Goal: Task Accomplishment & Management: Manage account settings

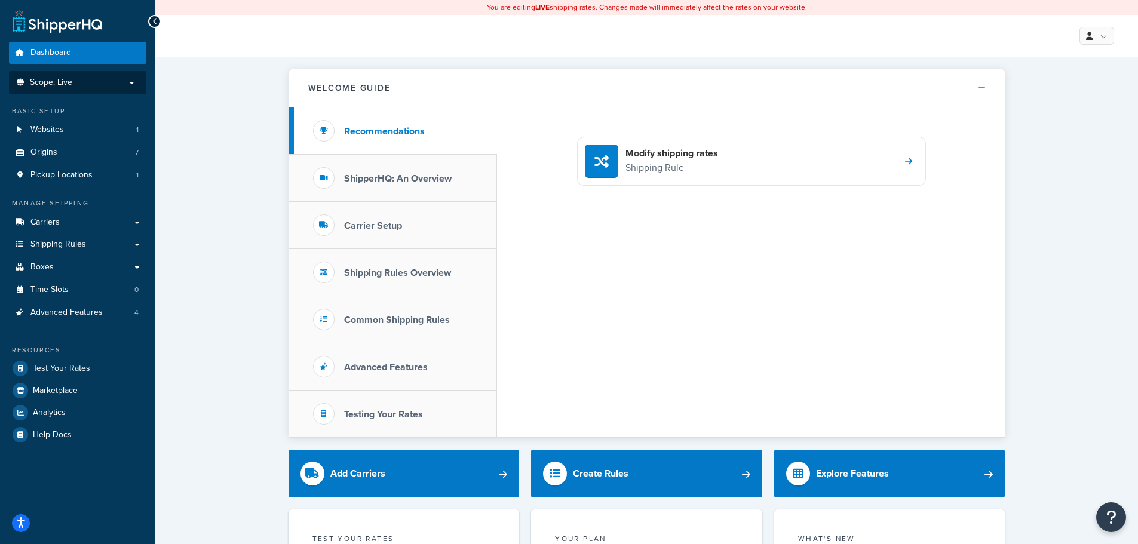
click at [93, 78] on p "Scope: Live" at bounding box center [77, 83] width 127 height 10
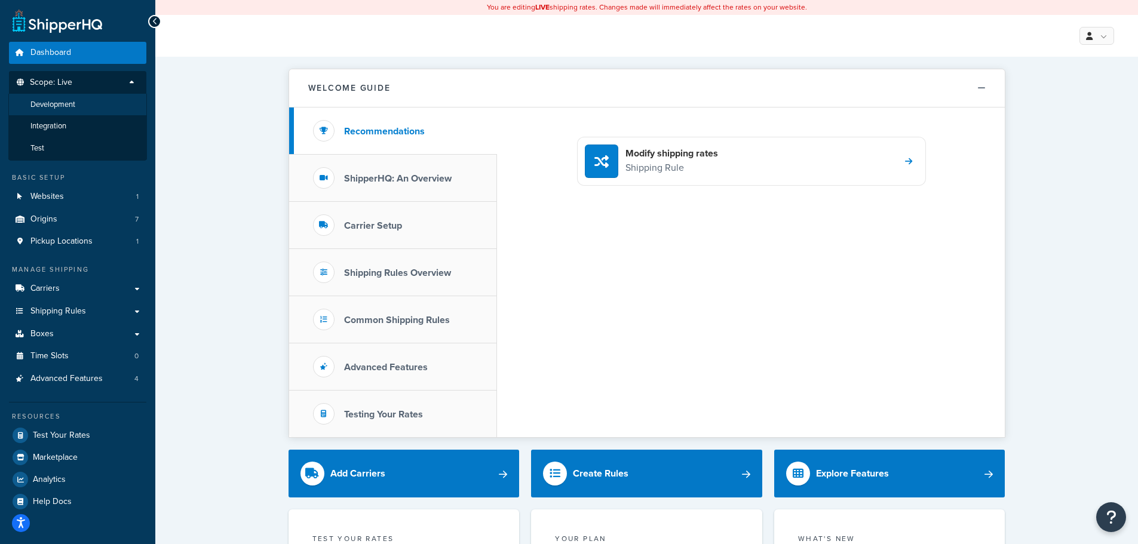
click at [90, 104] on li "Development" at bounding box center [77, 105] width 139 height 22
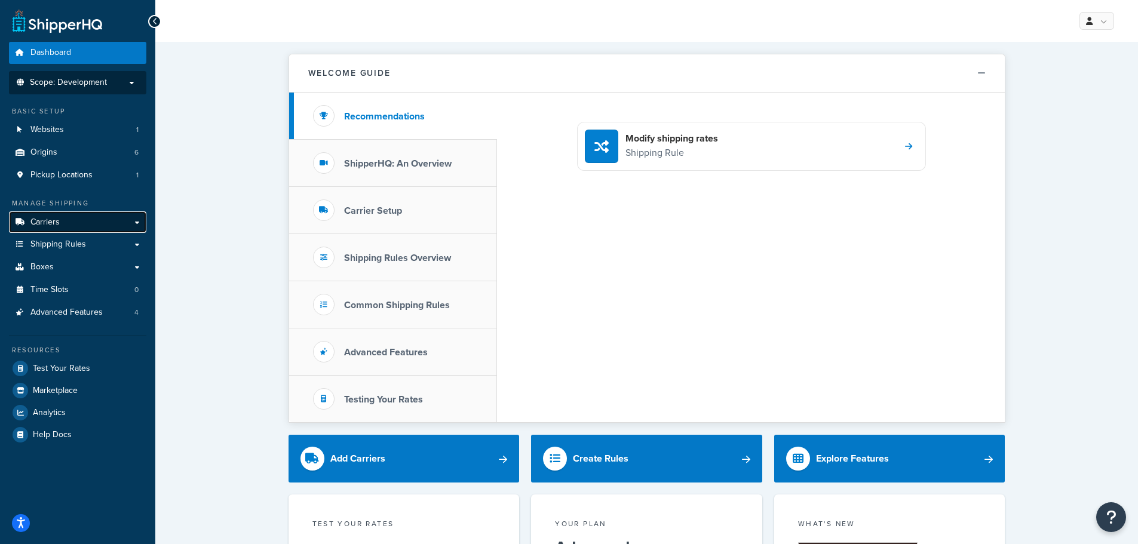
click at [92, 216] on link "Carriers" at bounding box center [77, 223] width 137 height 22
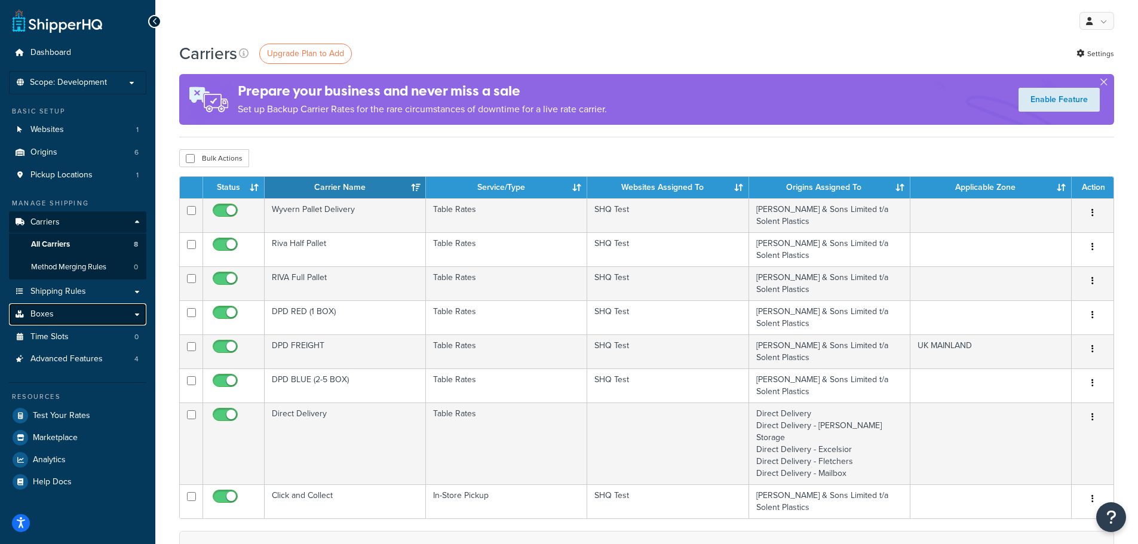
click at [94, 318] on link "Boxes" at bounding box center [77, 315] width 137 height 22
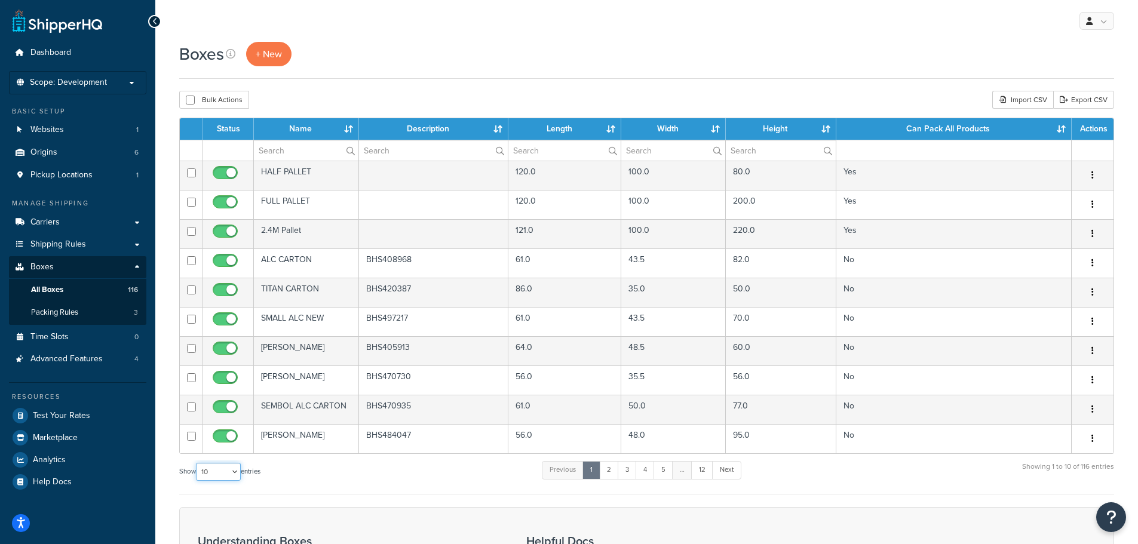
click at [210, 467] on select "10 15 25 50 100 1000" at bounding box center [218, 472] width 45 height 18
select select "1000"
click at [197, 463] on select "10 15 25 50 100 1000" at bounding box center [218, 472] width 45 height 18
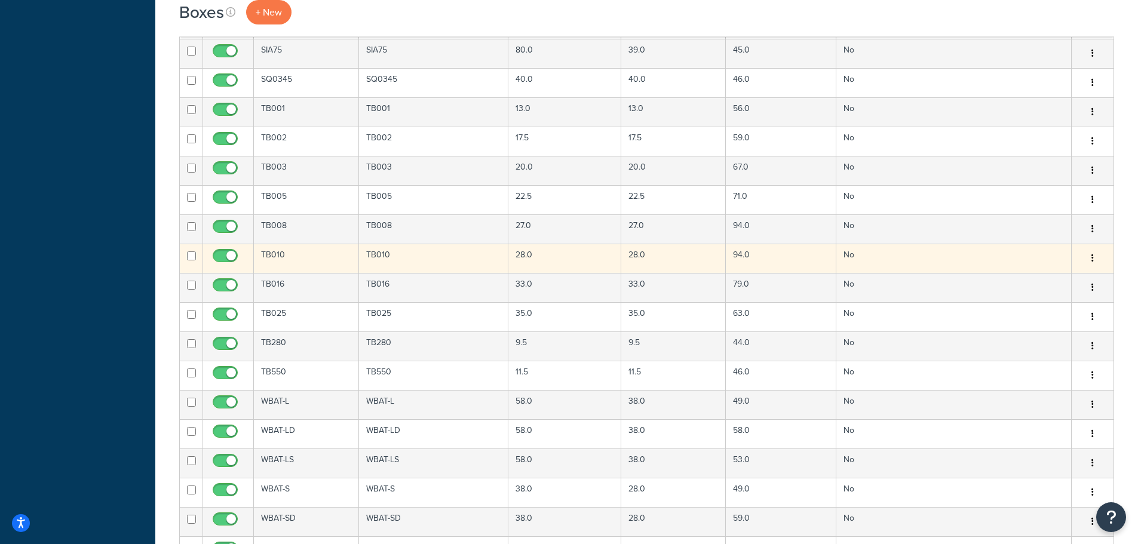
scroll to position [3226, 0]
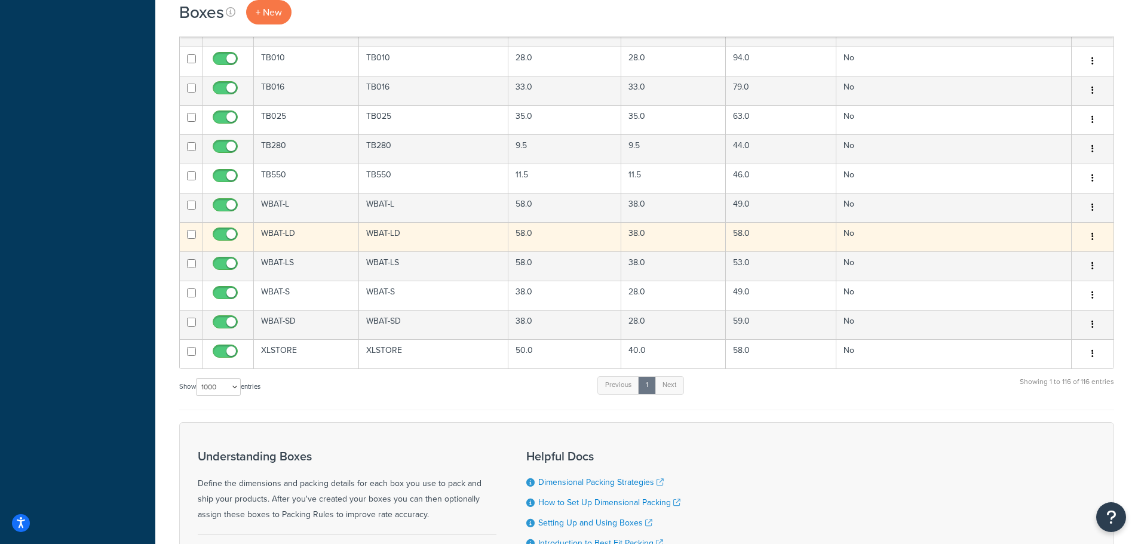
click at [456, 243] on td "WBAT-LD" at bounding box center [434, 236] width 150 height 29
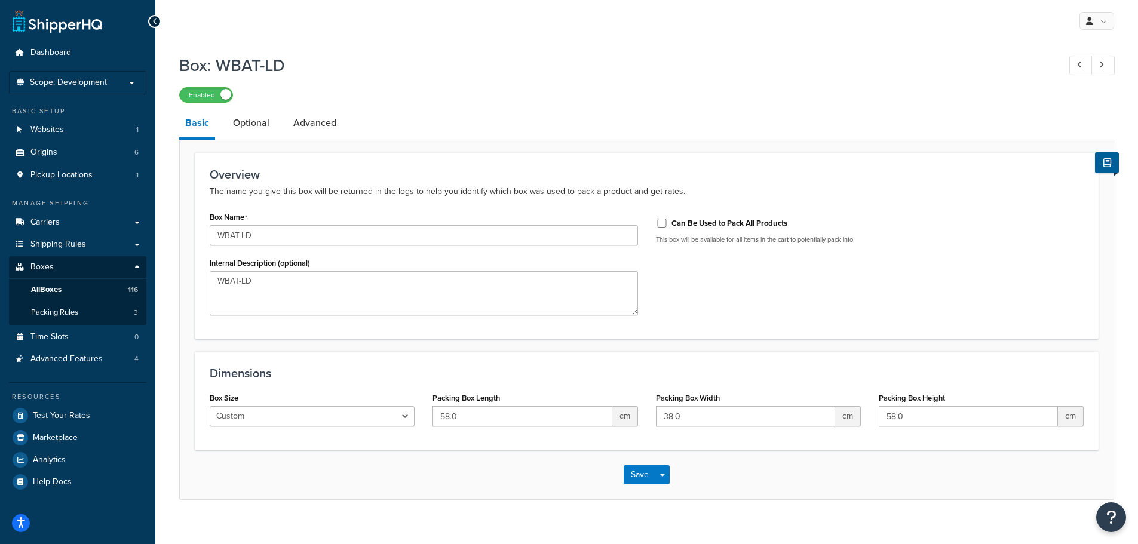
scroll to position [16, 0]
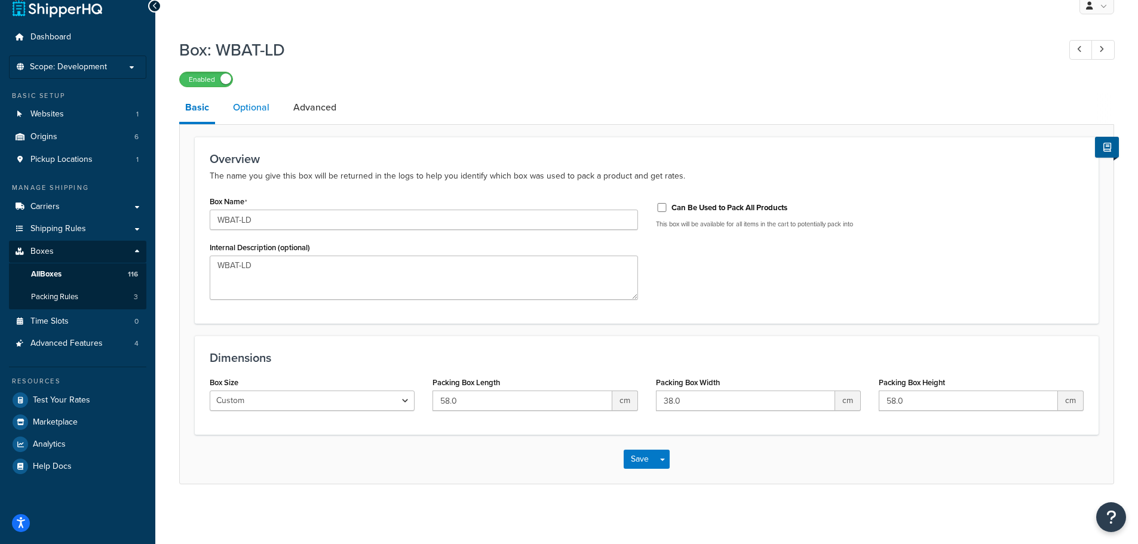
click at [257, 109] on link "Optional" at bounding box center [251, 107] width 48 height 29
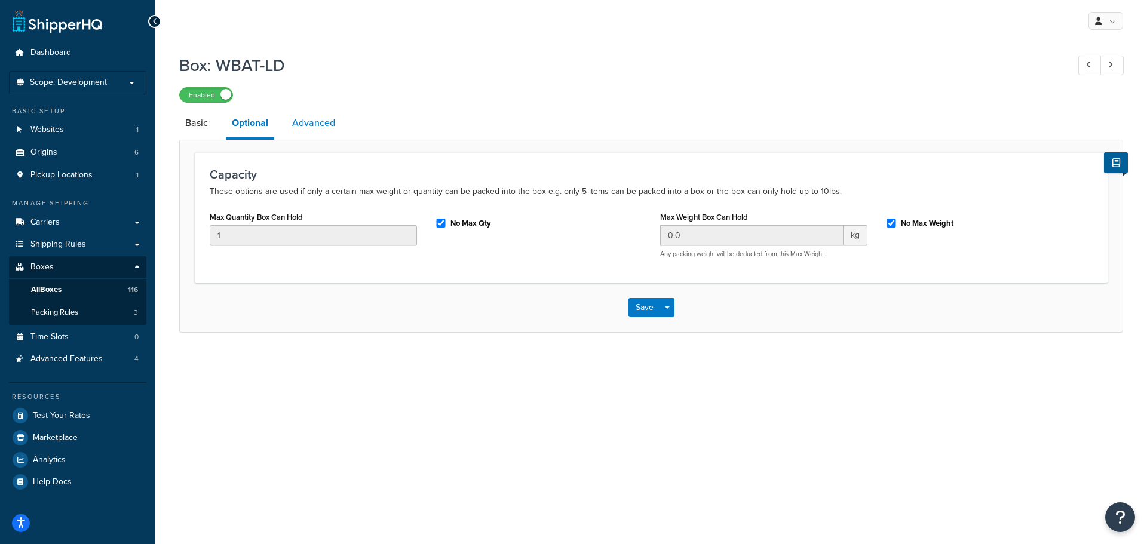
click at [309, 122] on link "Advanced" at bounding box center [313, 123] width 55 height 29
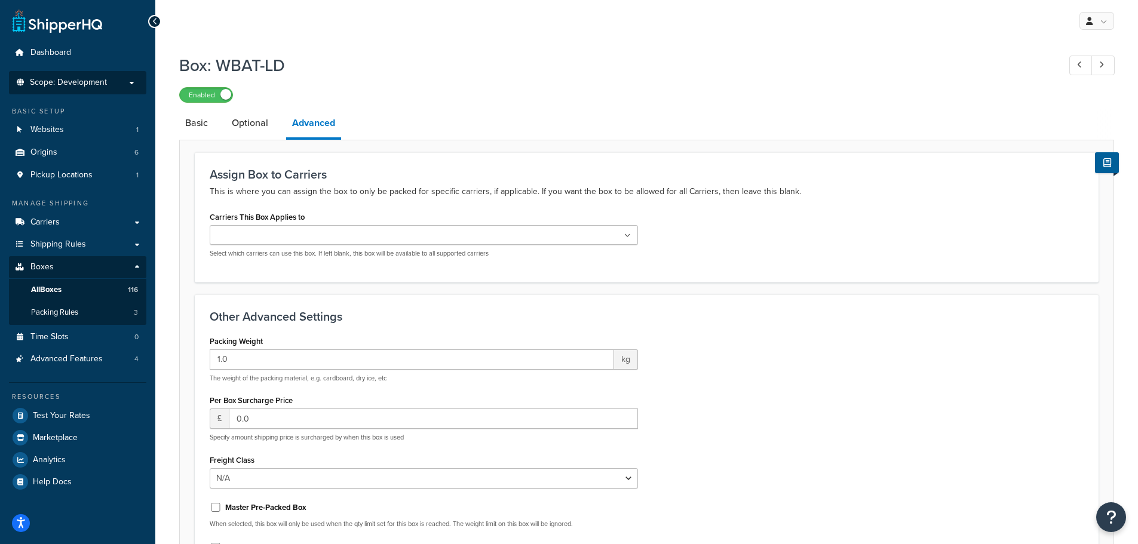
click at [88, 81] on span "Scope: Development" at bounding box center [68, 83] width 77 height 10
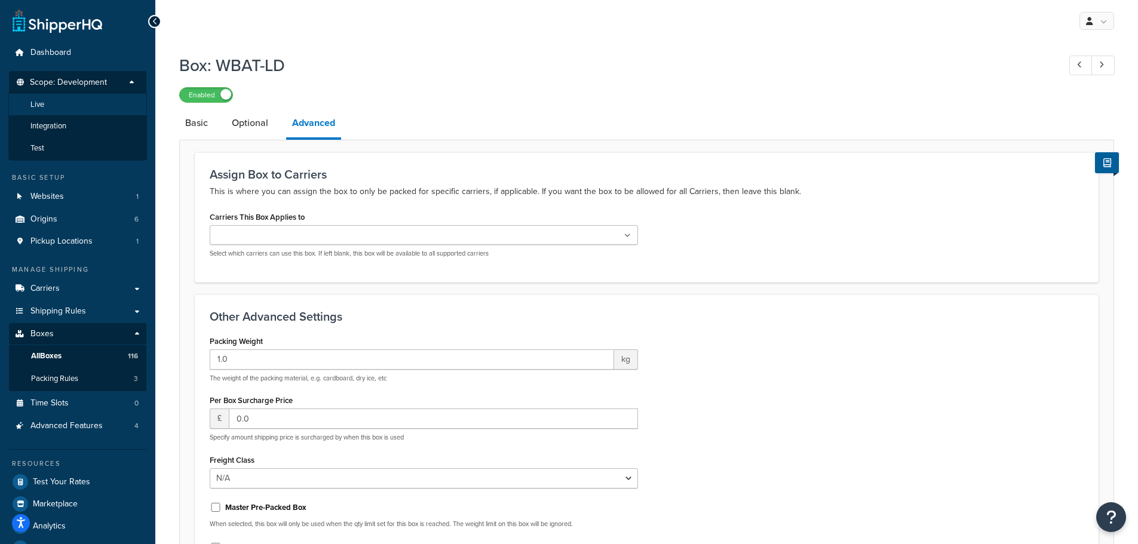
click at [91, 102] on li "Live" at bounding box center [77, 105] width 139 height 22
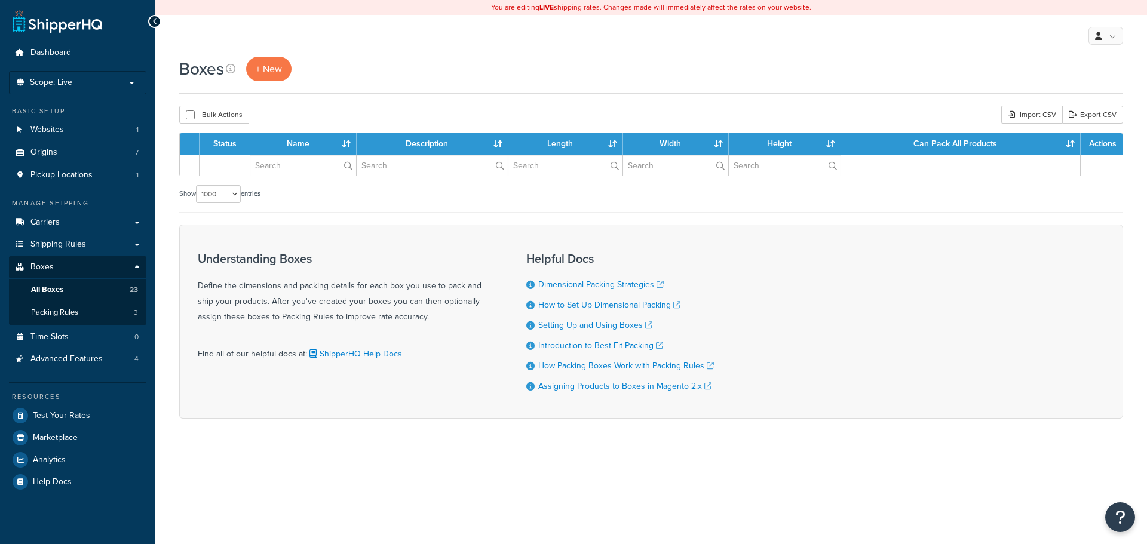
select select "1000"
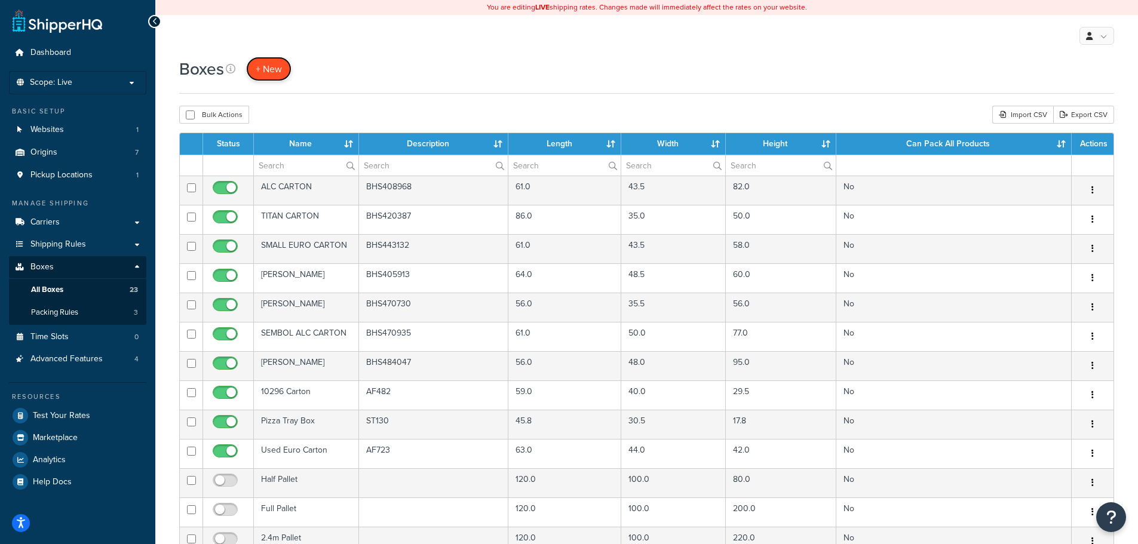
click at [279, 70] on span "+ New" at bounding box center [269, 69] width 26 height 14
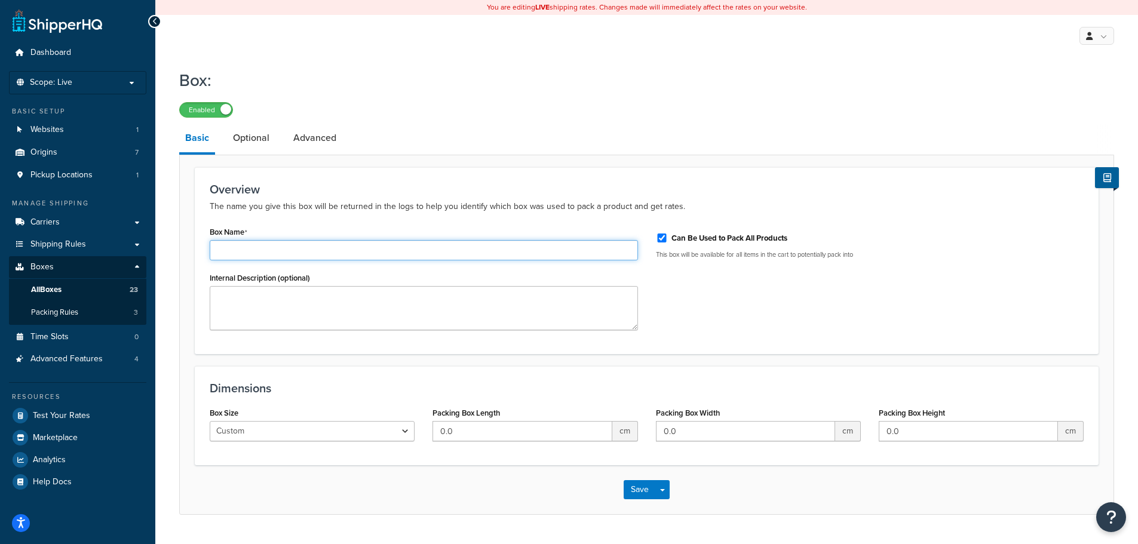
click at [266, 255] on input "Box Name" at bounding box center [424, 250] width 428 height 20
type input "w"
type input "WBAT-LD"
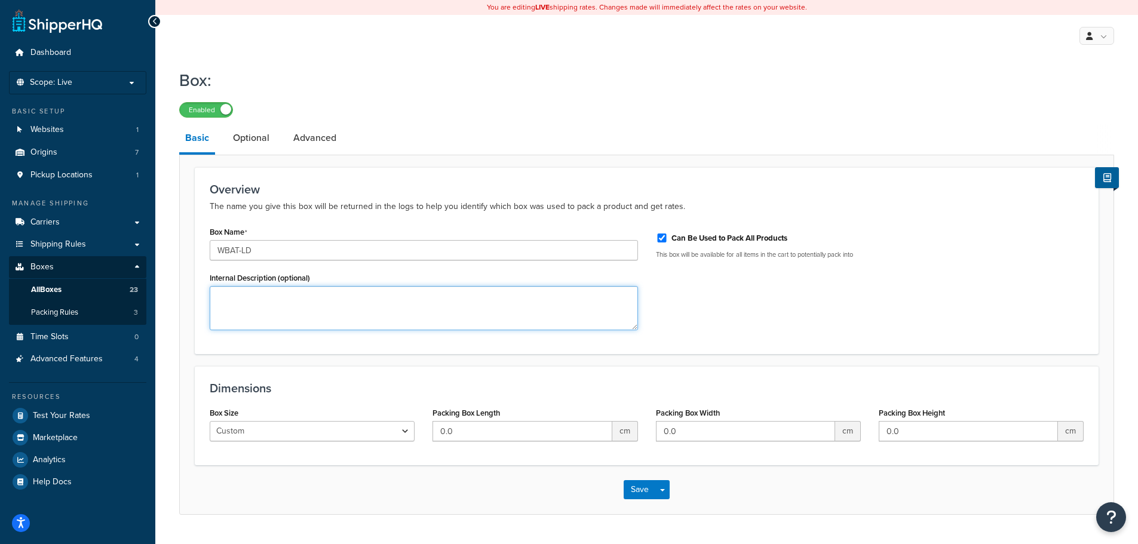
click at [289, 316] on textarea "Internal Description (optional)" at bounding box center [424, 308] width 428 height 44
paste textarea "WBAT-LD"
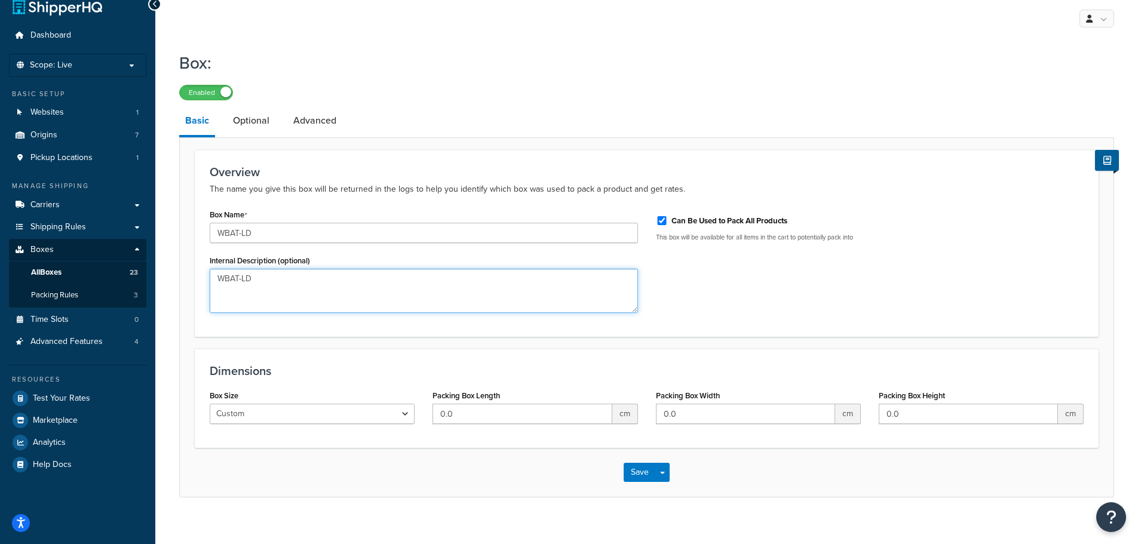
scroll to position [30, 0]
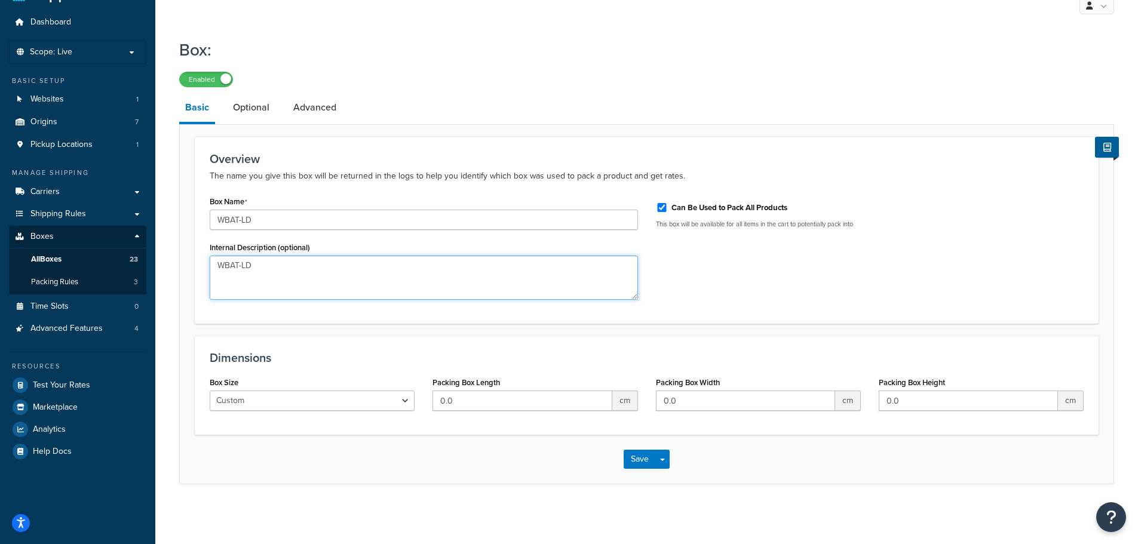
type textarea "WBAT-LD"
click at [684, 207] on label "Can Be Used to Pack All Products" at bounding box center [730, 208] width 116 height 11
click at [668, 207] on input "Can Be Used to Pack All Products" at bounding box center [662, 207] width 12 height 9
checkbox input "false"
click at [472, 402] on input "0.0" at bounding box center [522, 401] width 179 height 20
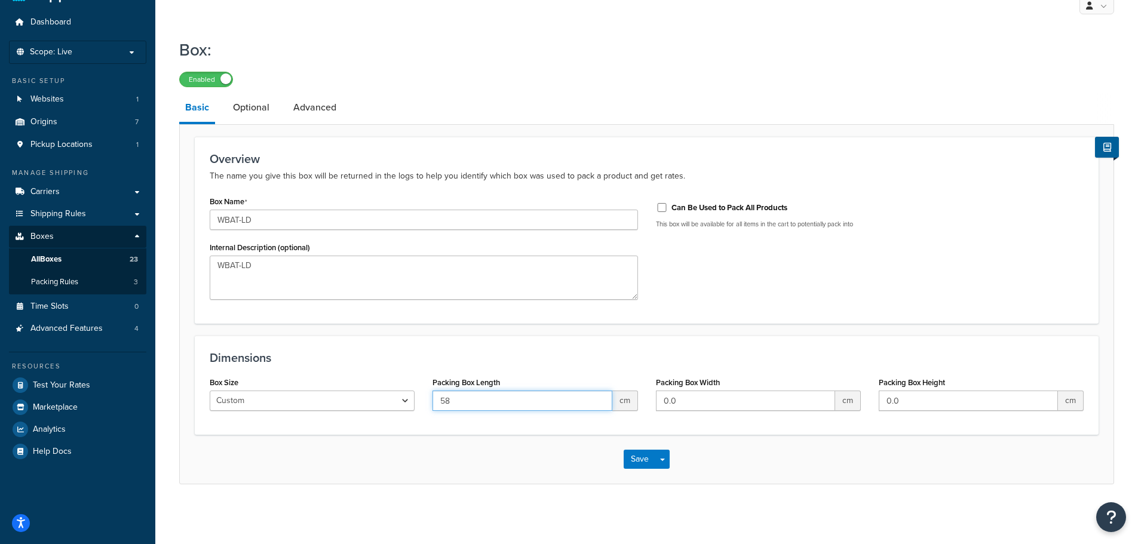
type input "58"
type input "38"
type input "58"
click at [252, 108] on link "Optional" at bounding box center [251, 107] width 48 height 29
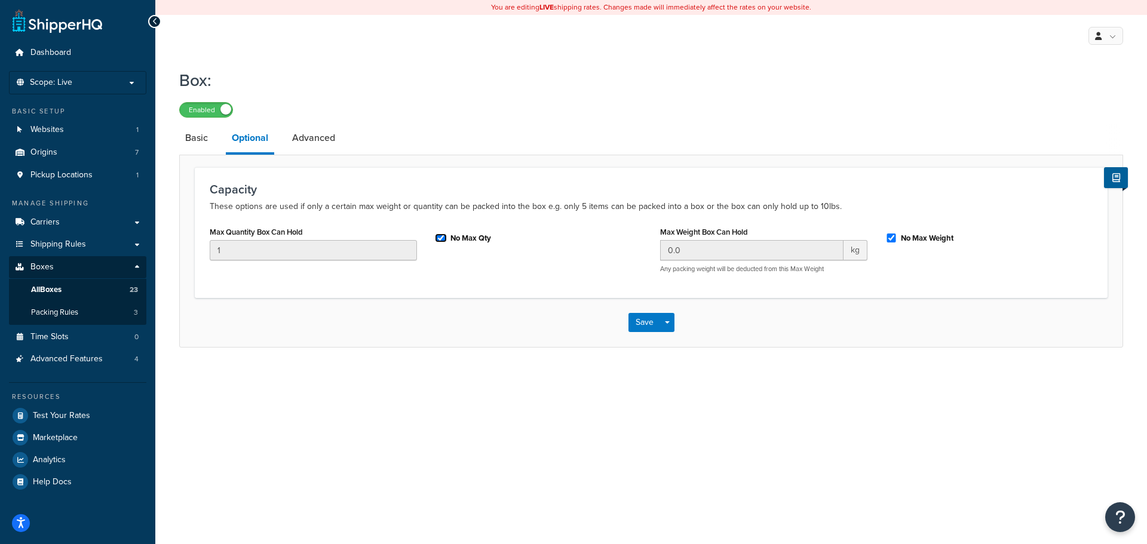
click at [446, 235] on input "No Max Qty" at bounding box center [441, 238] width 12 height 9
checkbox input "false"
click at [310, 244] on input "1" at bounding box center [313, 250] width 207 height 20
type input "4"
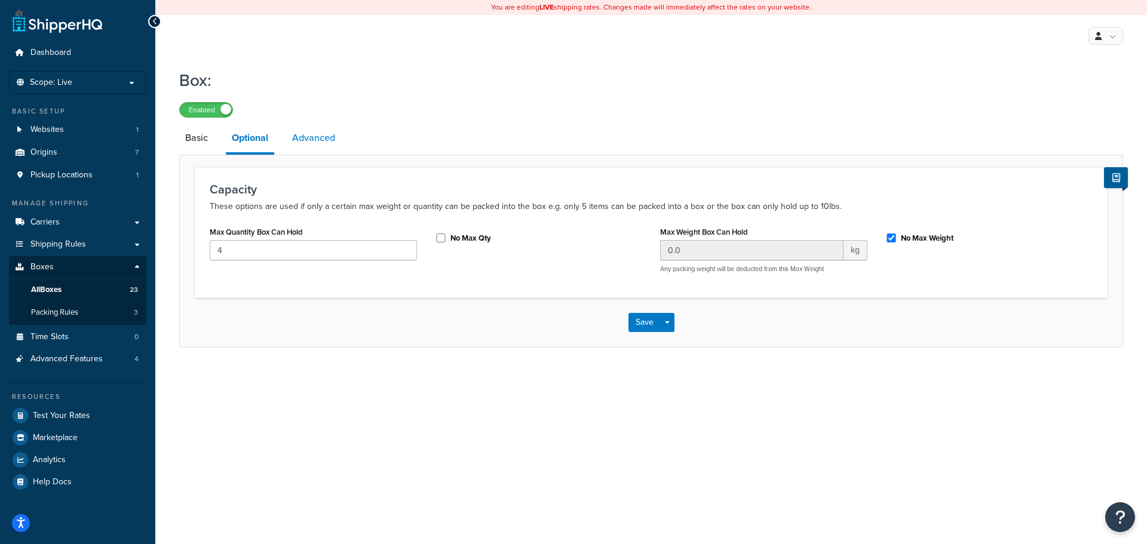
click at [317, 130] on link "Advanced" at bounding box center [313, 138] width 55 height 29
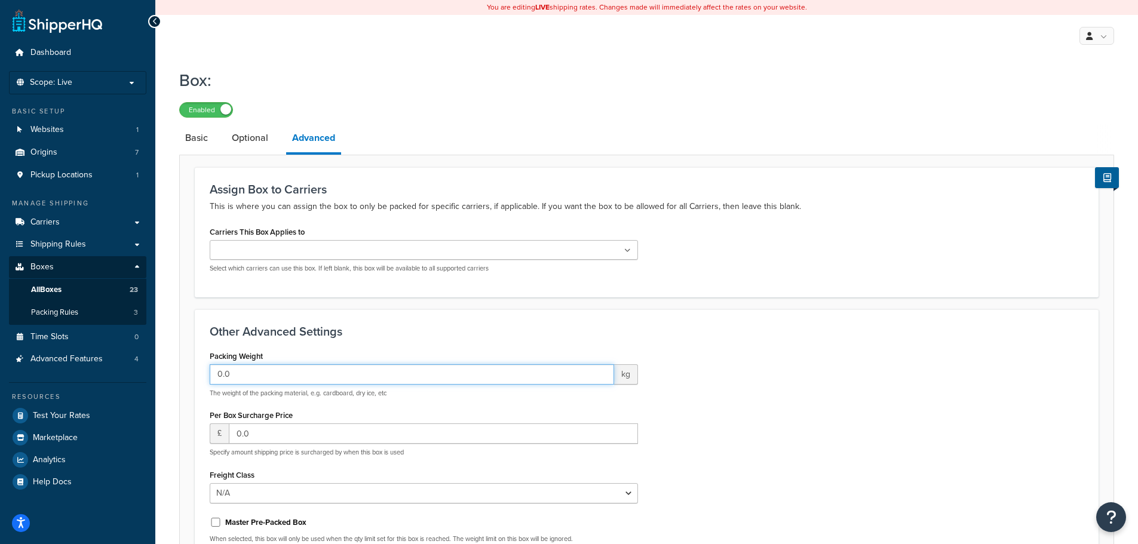
drag, startPoint x: 222, startPoint y: 369, endPoint x: 186, endPoint y: 369, distance: 35.9
click at [186, 369] on form "Assign Box to Carriers This is where you can assign the box to only be packed f…" at bounding box center [647, 411] width 934 height 489
type input "1.0"
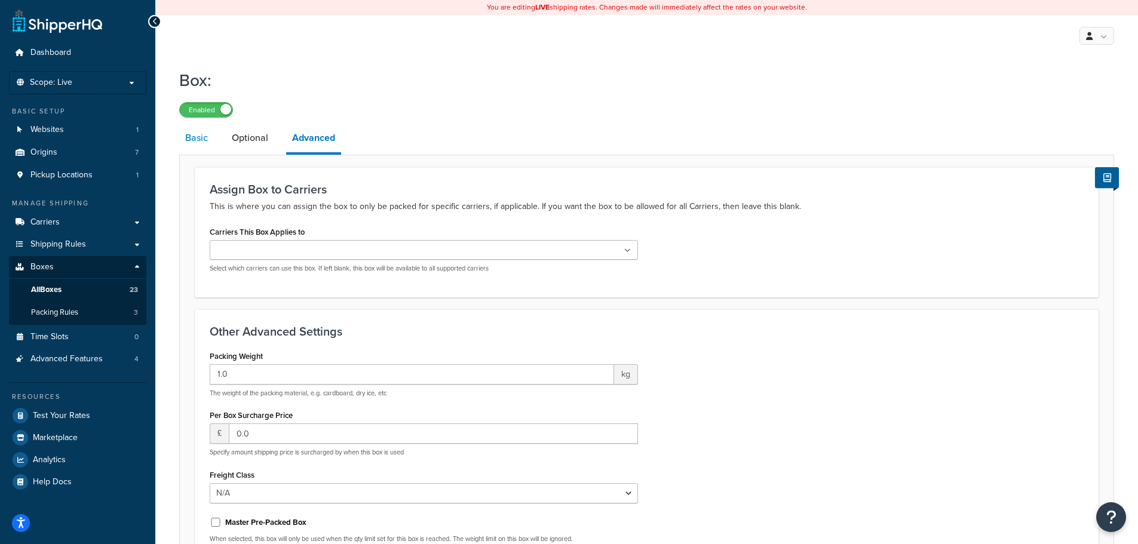
click at [208, 139] on link "Basic" at bounding box center [196, 138] width 35 height 29
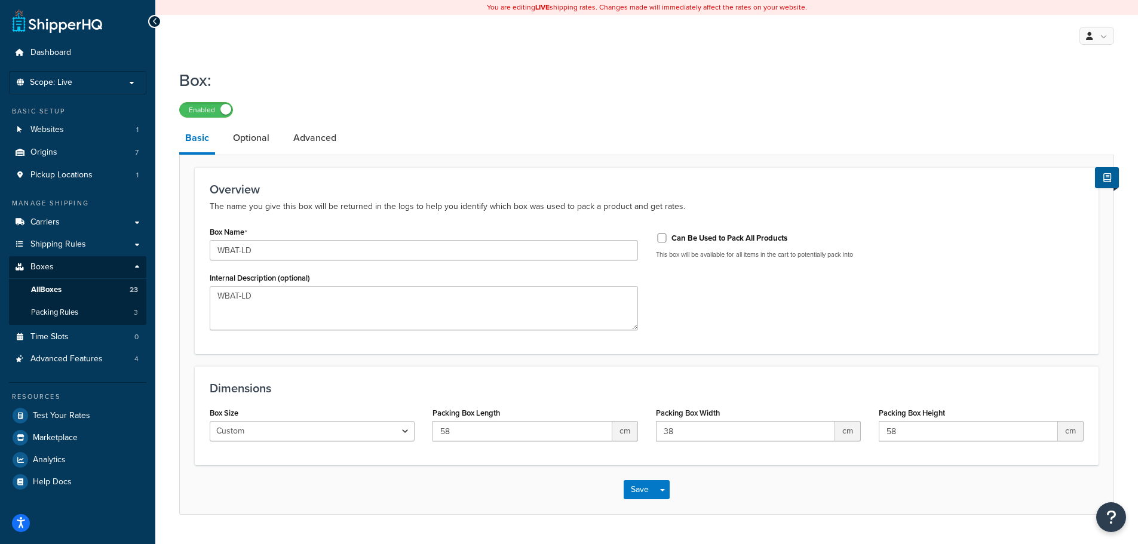
click at [623, 484] on div "Save Save Dropdown Save and Edit Save and Duplicate Save and Create New" at bounding box center [647, 489] width 934 height 49
click at [631, 489] on button "Save" at bounding box center [640, 489] width 32 height 19
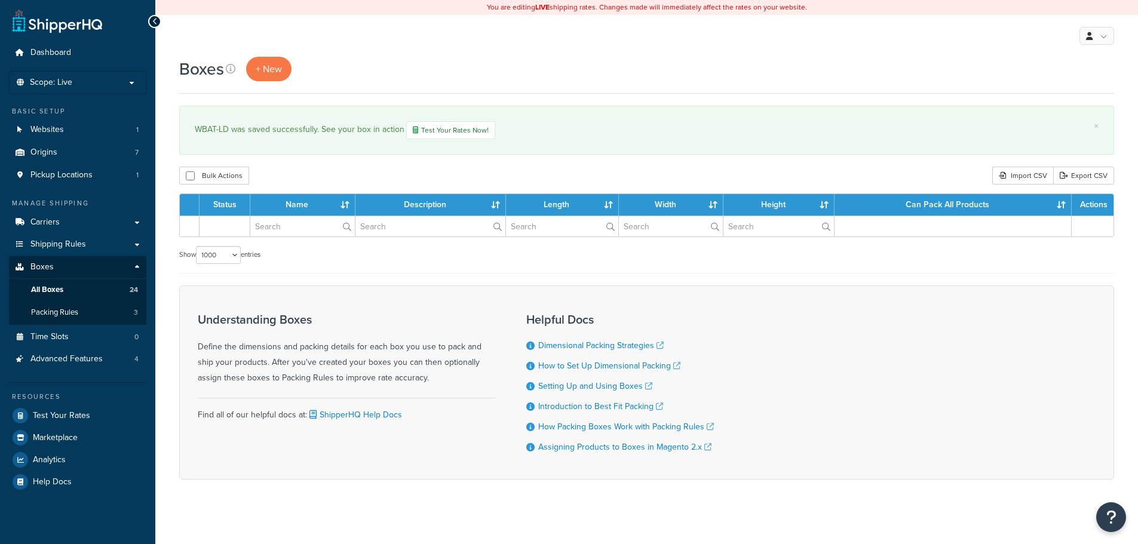
select select "1000"
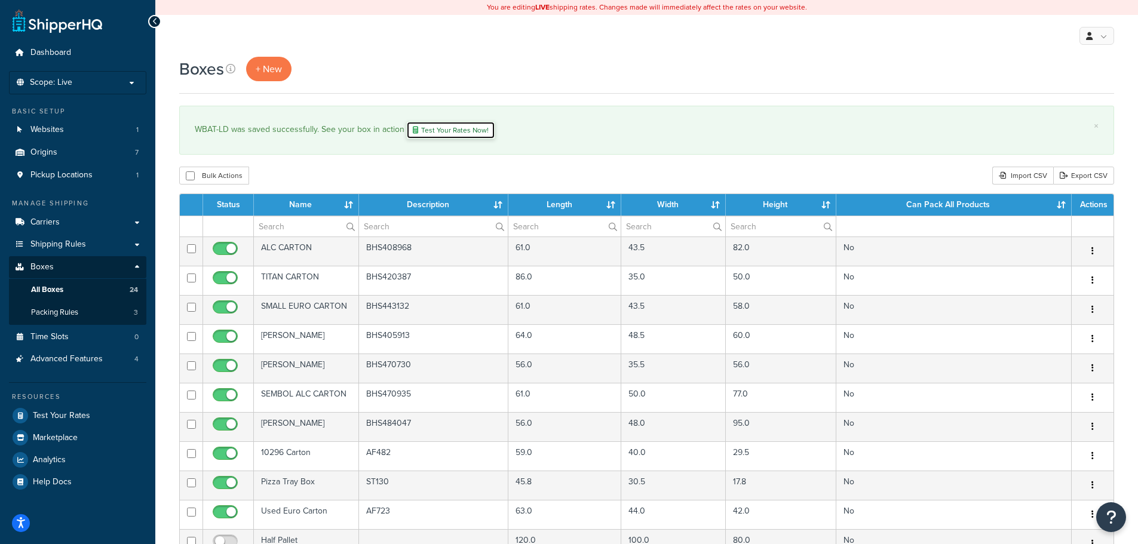
click at [433, 130] on link "Test Your Rates Now!" at bounding box center [450, 130] width 89 height 18
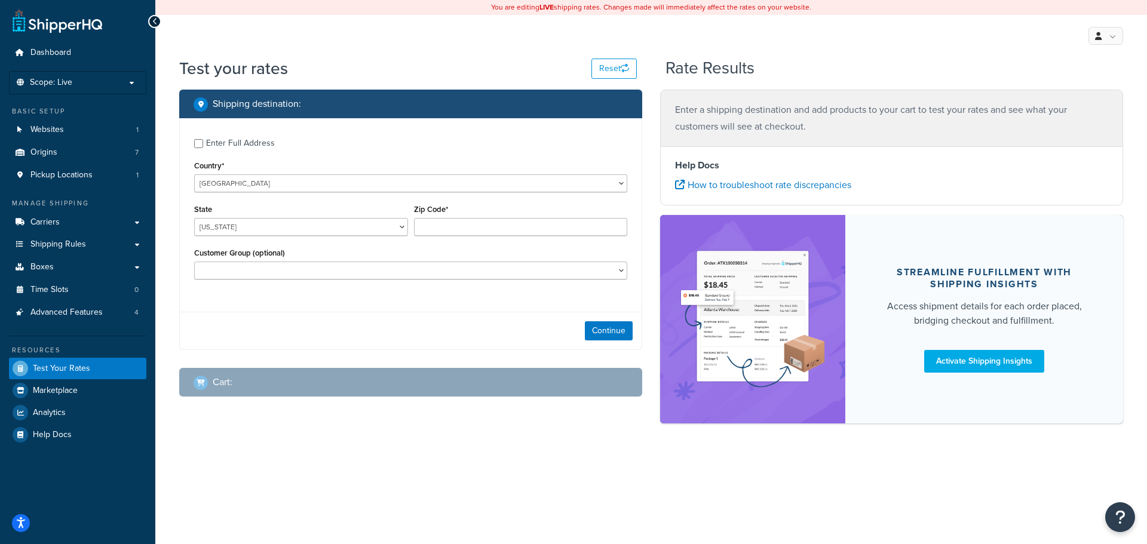
click at [240, 146] on div "Enter Full Address" at bounding box center [240, 143] width 69 height 17
click at [203, 146] on input "Enter Full Address" at bounding box center [198, 143] width 9 height 9
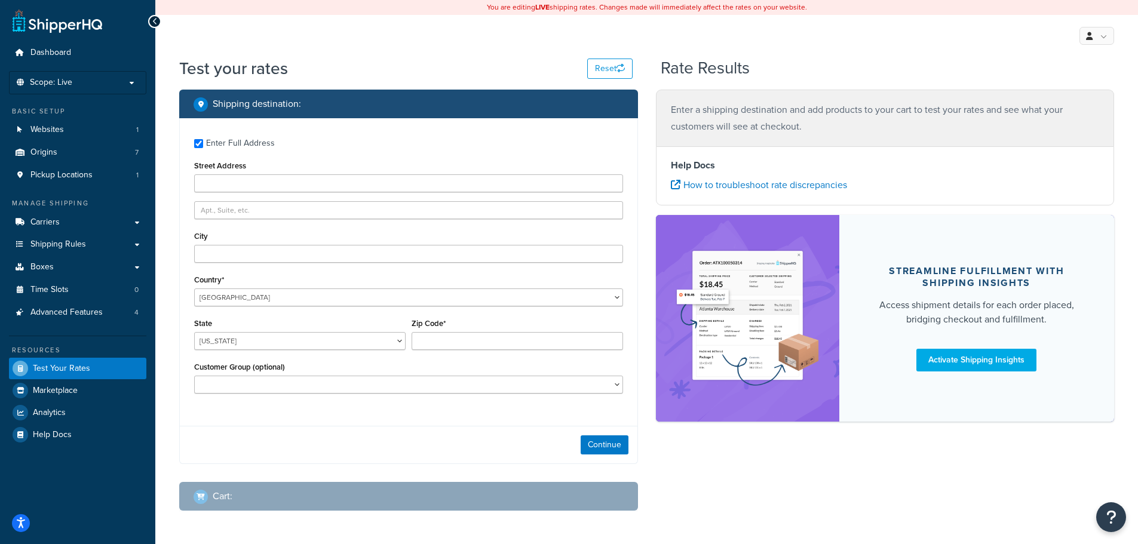
click at [238, 142] on div "Enter Full Address" at bounding box center [240, 143] width 69 height 17
click at [203, 142] on input "Enter Full Address" at bounding box center [198, 143] width 9 height 9
checkbox input "false"
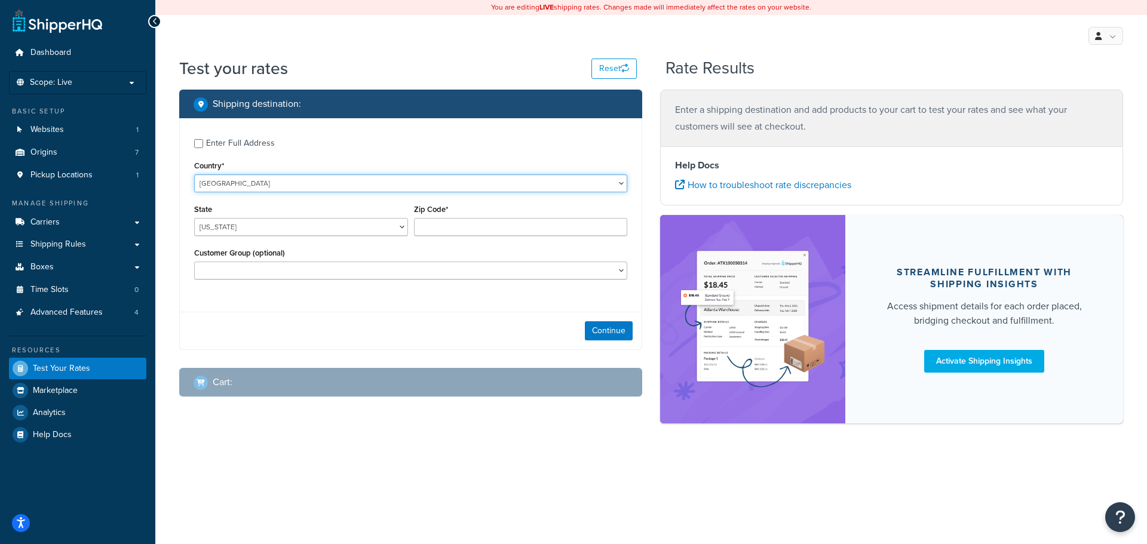
click at [234, 176] on select "United States United Kingdom Afghanistan Åland Islands Albania Algeria American…" at bounding box center [410, 183] width 433 height 18
select select "GB"
click at [194, 174] on select "United States United Kingdom Afghanistan Åland Islands Albania Algeria American…" at bounding box center [410, 183] width 433 height 18
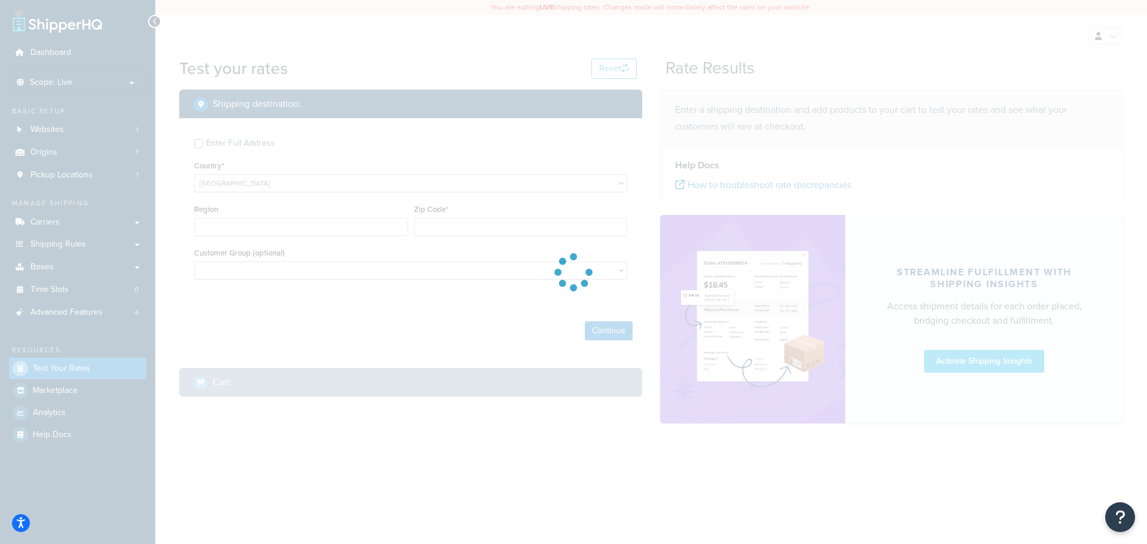
click at [243, 224] on div at bounding box center [573, 272] width 1147 height 544
type input "AL"
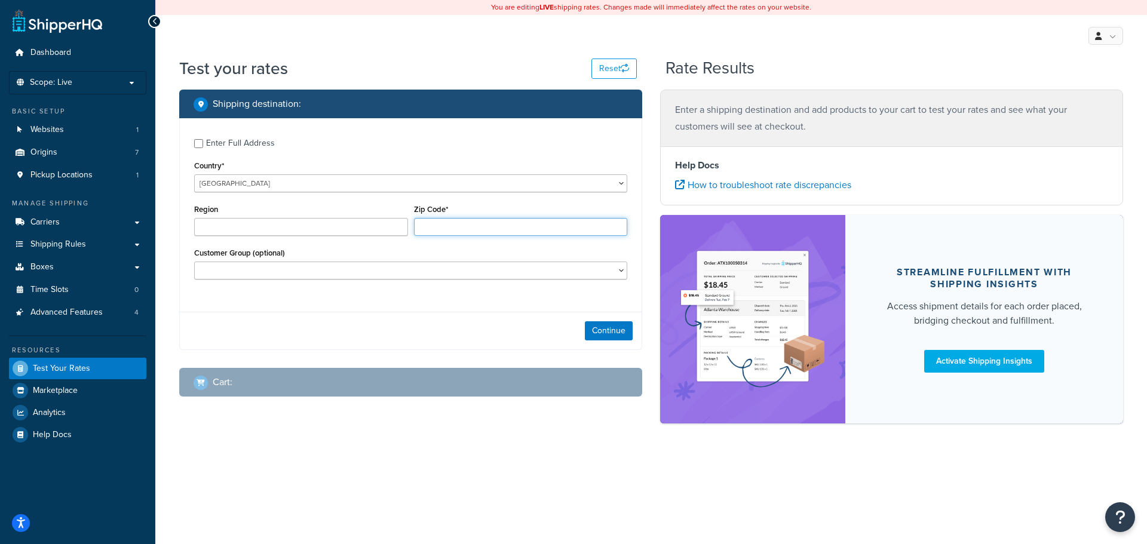
click at [504, 234] on input "Zip Code*" at bounding box center [521, 227] width 214 height 18
drag, startPoint x: 498, startPoint y: 228, endPoint x: 397, endPoint y: 217, distance: 101.6
click at [397, 217] on div "Region Zip Code*" at bounding box center [410, 223] width 439 height 44
type input "S"
type input "T"
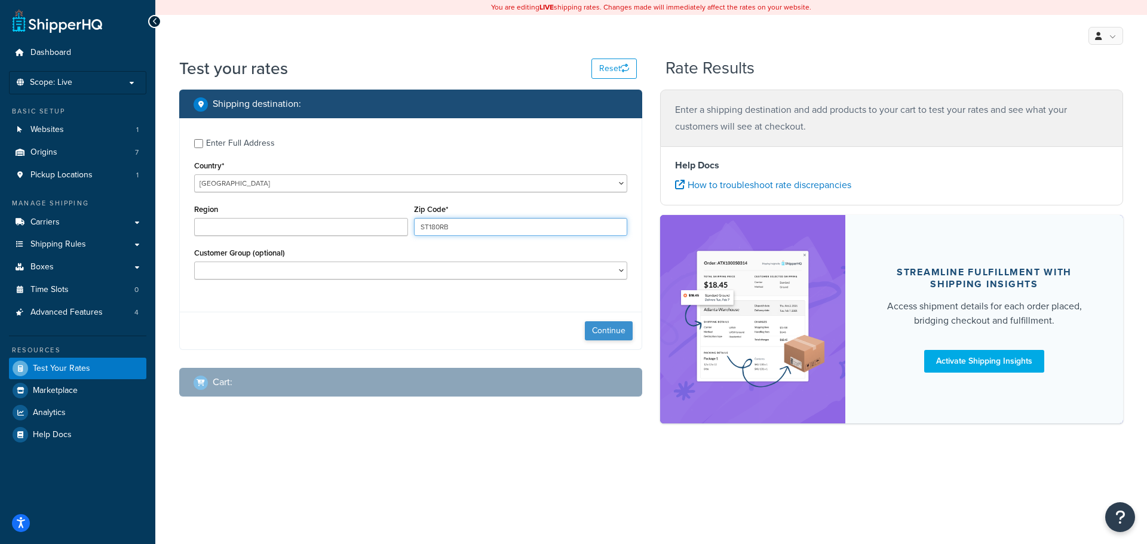
type input "ST180RB"
click at [606, 326] on button "Continue" at bounding box center [609, 330] width 48 height 19
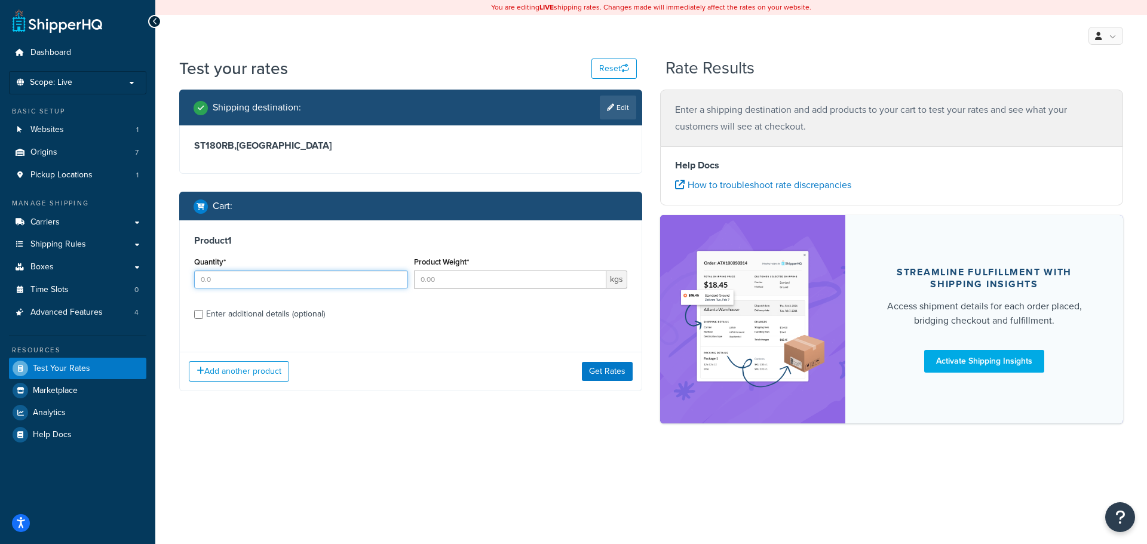
click at [287, 281] on input "Quantity*" at bounding box center [301, 280] width 214 height 18
click at [287, 315] on div "Product 1 Quantity* Product Weight* kgs Enter additional details (optional)" at bounding box center [411, 281] width 462 height 122
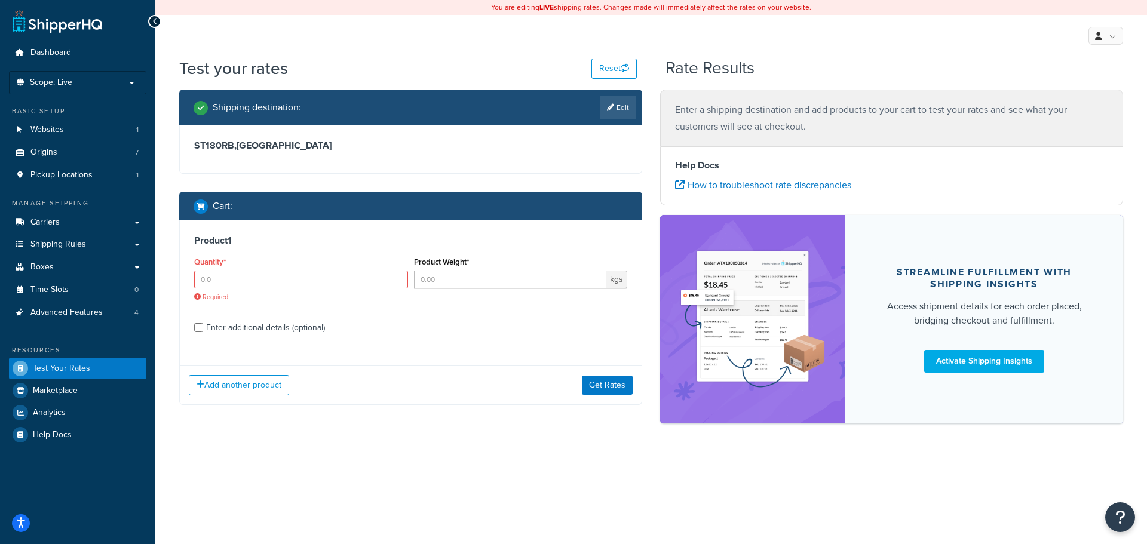
click at [272, 327] on div "Enter additional details (optional)" at bounding box center [265, 328] width 119 height 17
click at [203, 327] on input "Enter additional details (optional)" at bounding box center [198, 327] width 9 height 9
checkbox input "true"
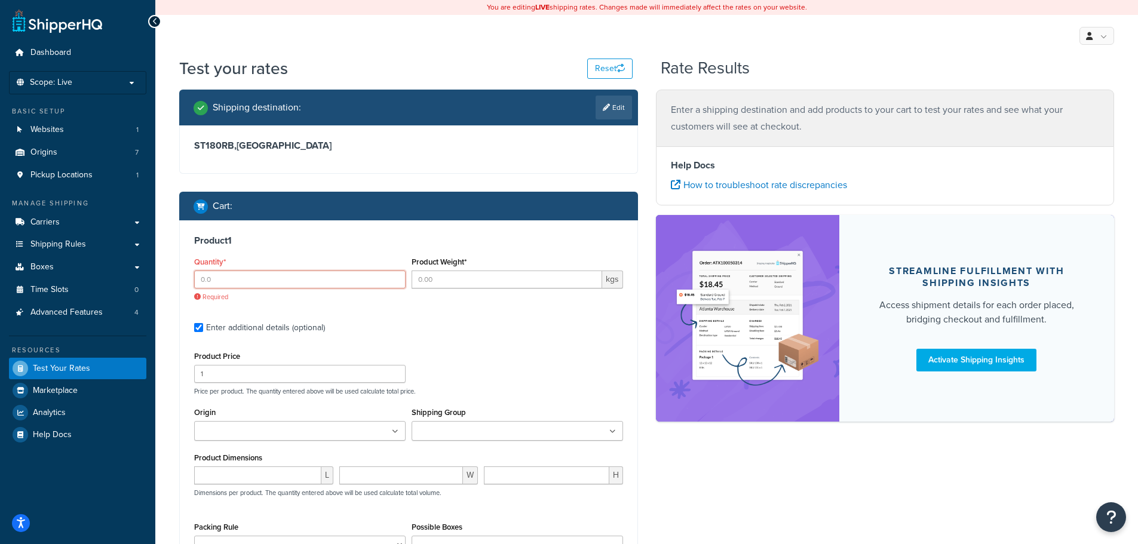
click at [263, 283] on input "Quantity*" at bounding box center [300, 280] width 212 height 18
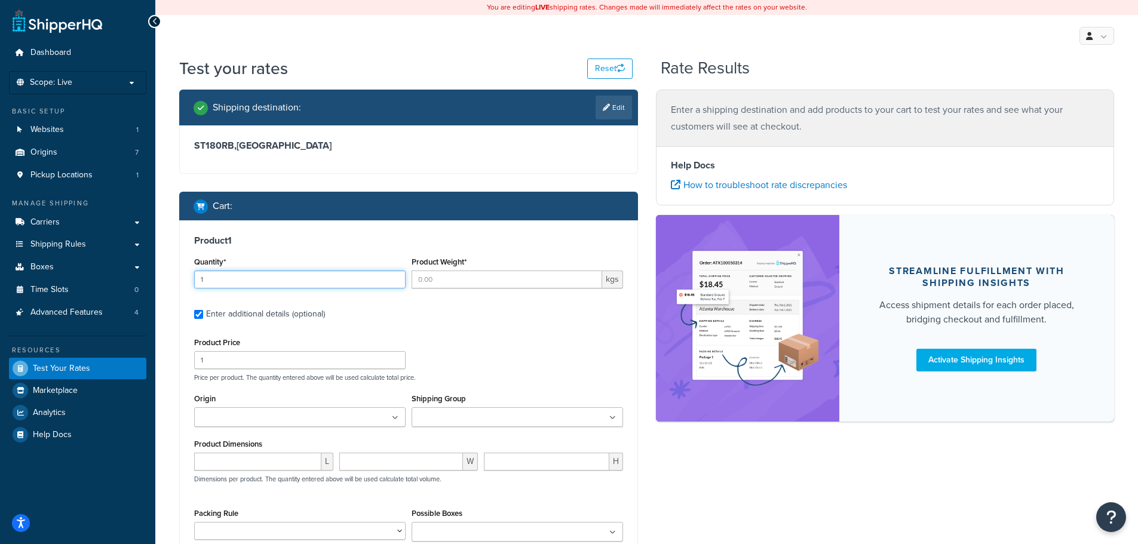
type input "1"
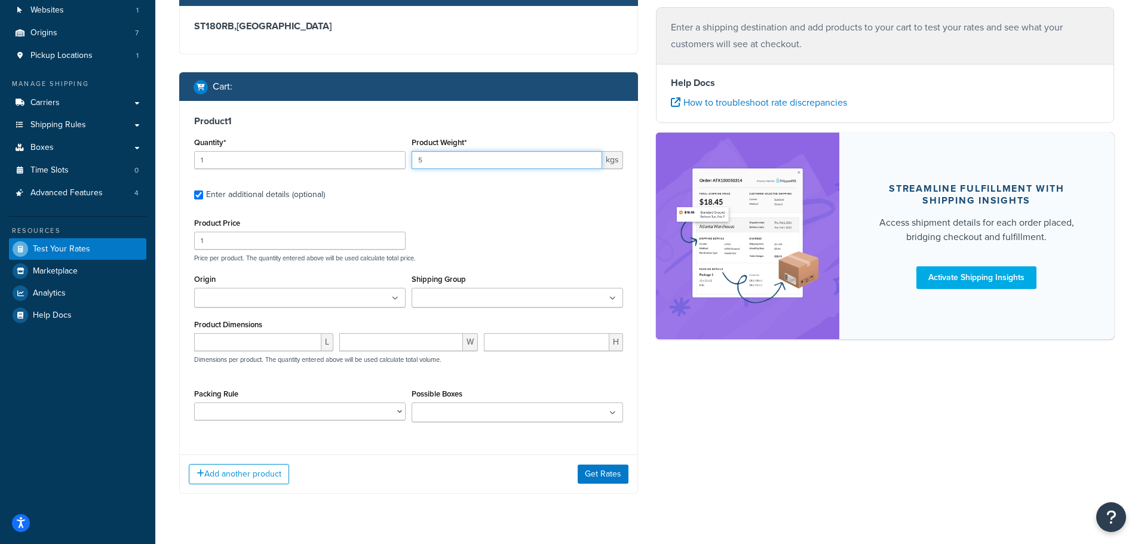
scroll to position [147, 0]
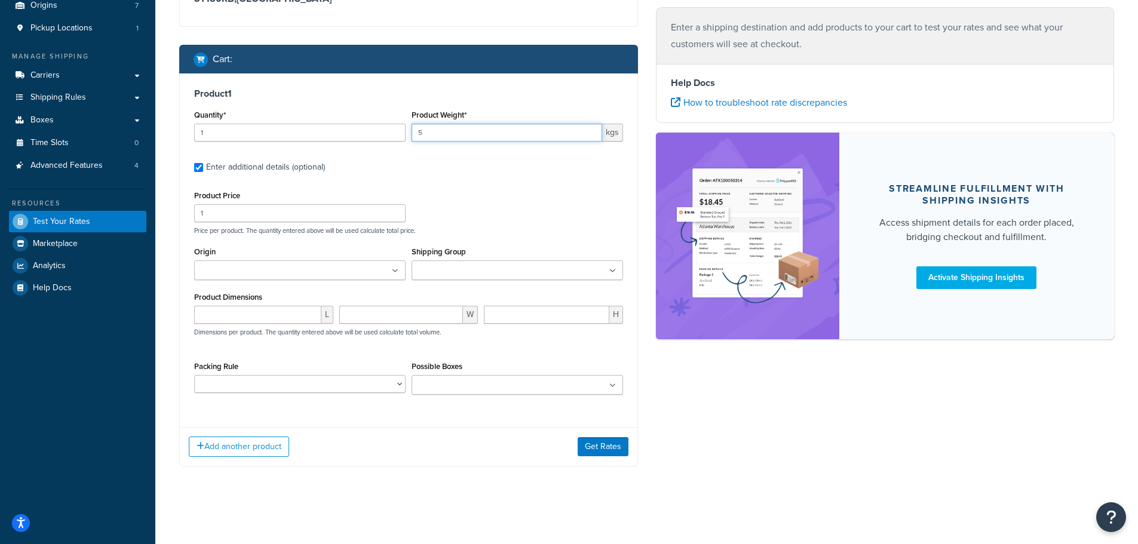
type input "5"
click at [448, 387] on input "Possible Boxes" at bounding box center [468, 385] width 106 height 13
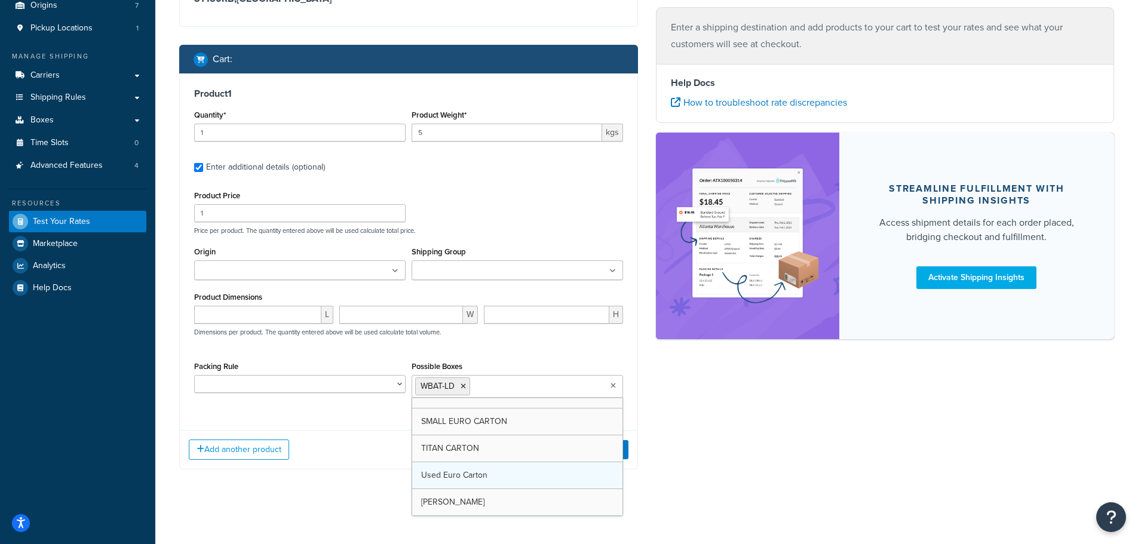
scroll to position [473, 0]
click at [273, 416] on div "Product 1 Quantity* 1 Product Weight* 5 kgs Enter additional details (optional)…" at bounding box center [409, 247] width 458 height 348
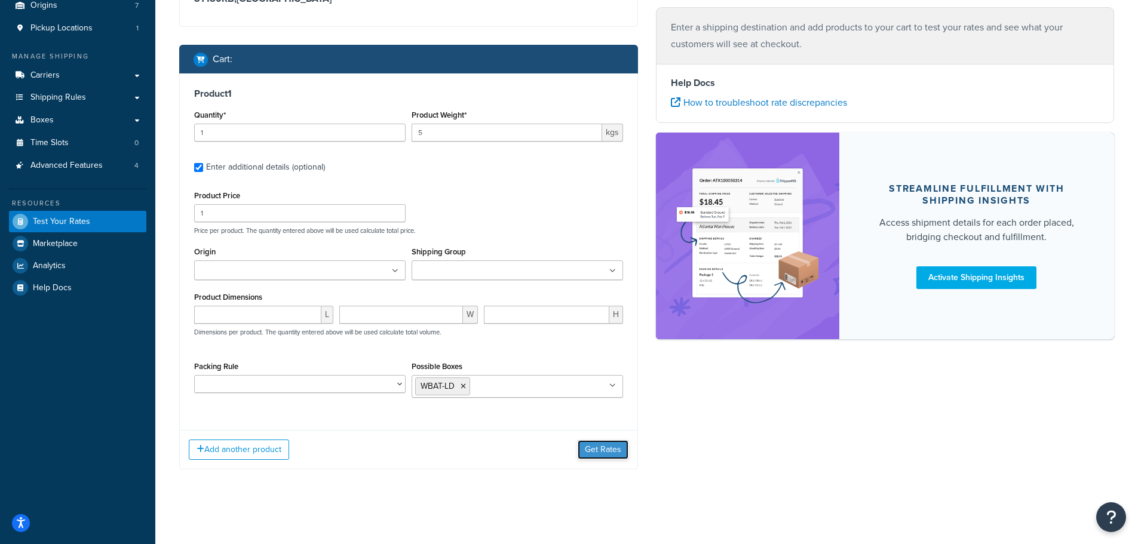
click at [605, 452] on button "Get Rates" at bounding box center [603, 449] width 51 height 19
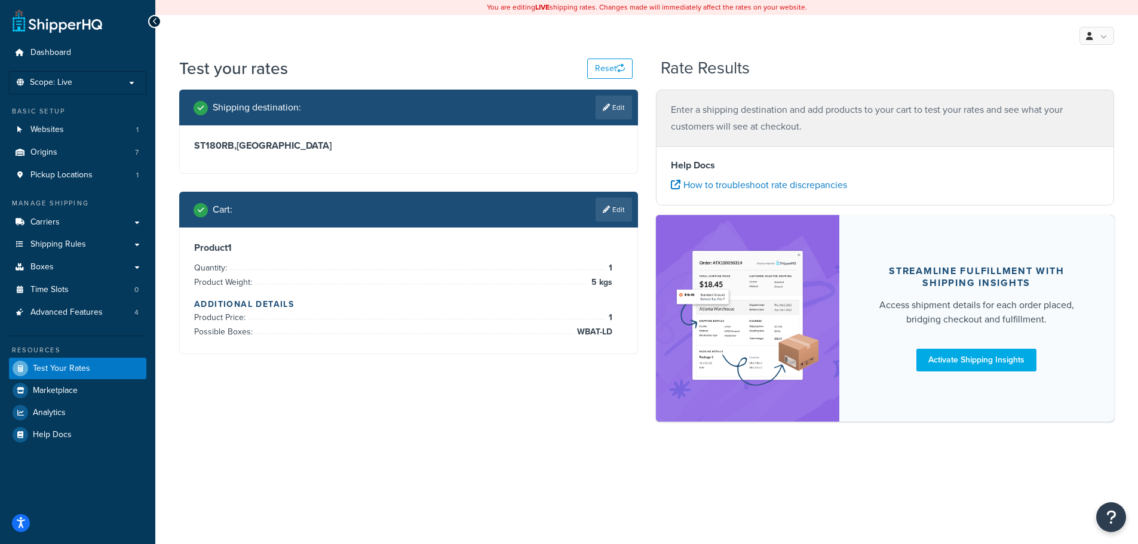
scroll to position [0, 0]
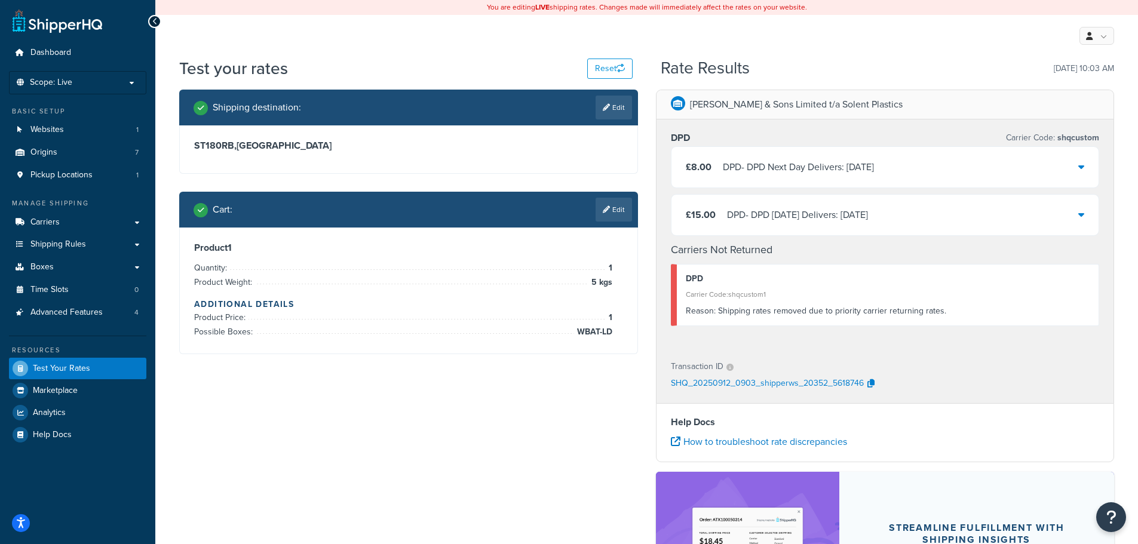
click at [750, 168] on div "DPD - DPD Next Day Delivers: Sat, 13 Sep" at bounding box center [798, 167] width 151 height 17
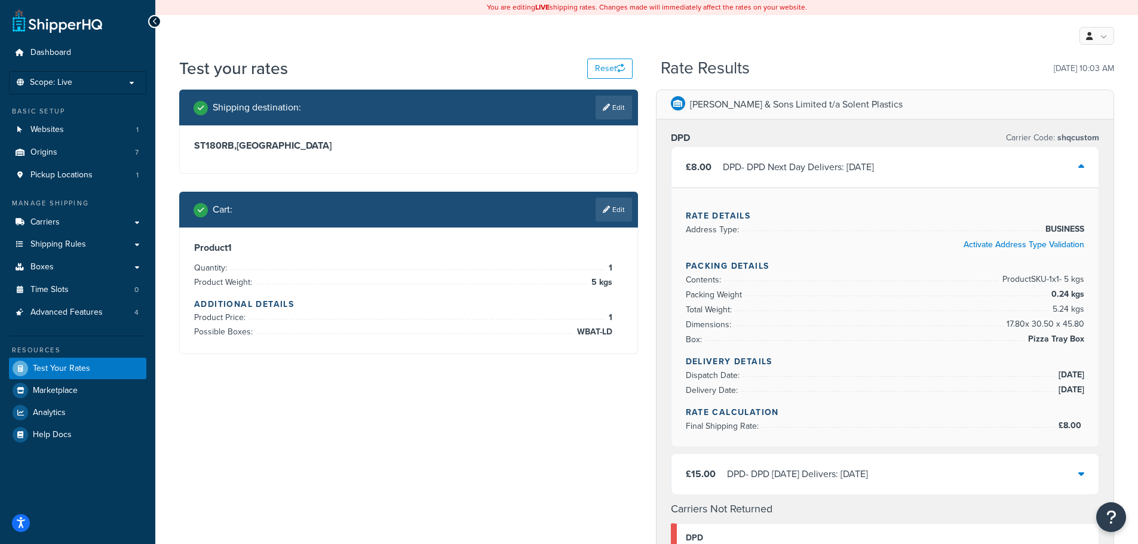
click at [848, 172] on div "DPD - DPD Next Day Delivers: Sat, 13 Sep" at bounding box center [798, 167] width 151 height 17
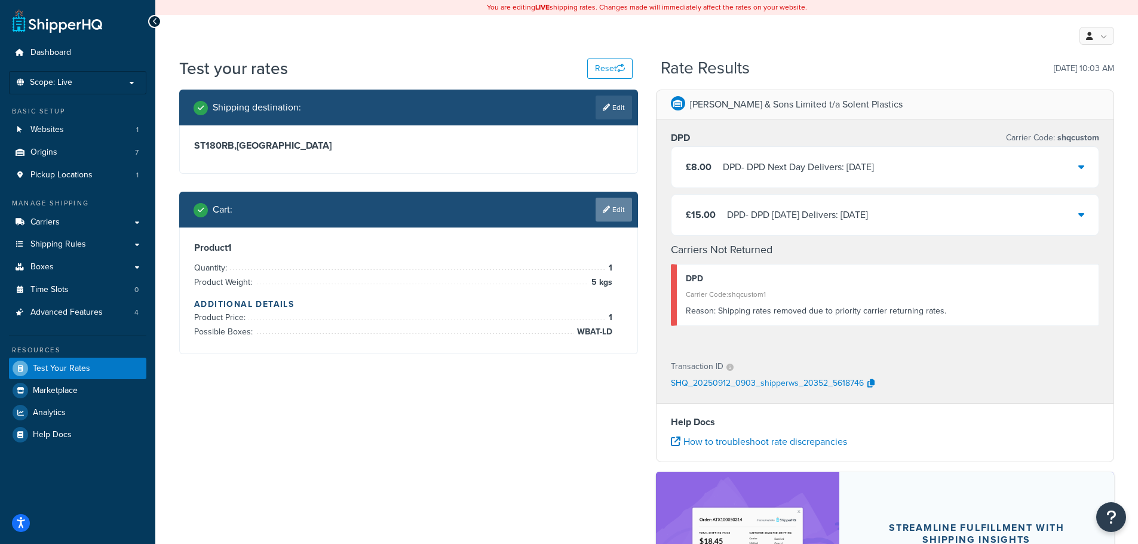
click at [606, 209] on icon at bounding box center [606, 209] width 7 height 7
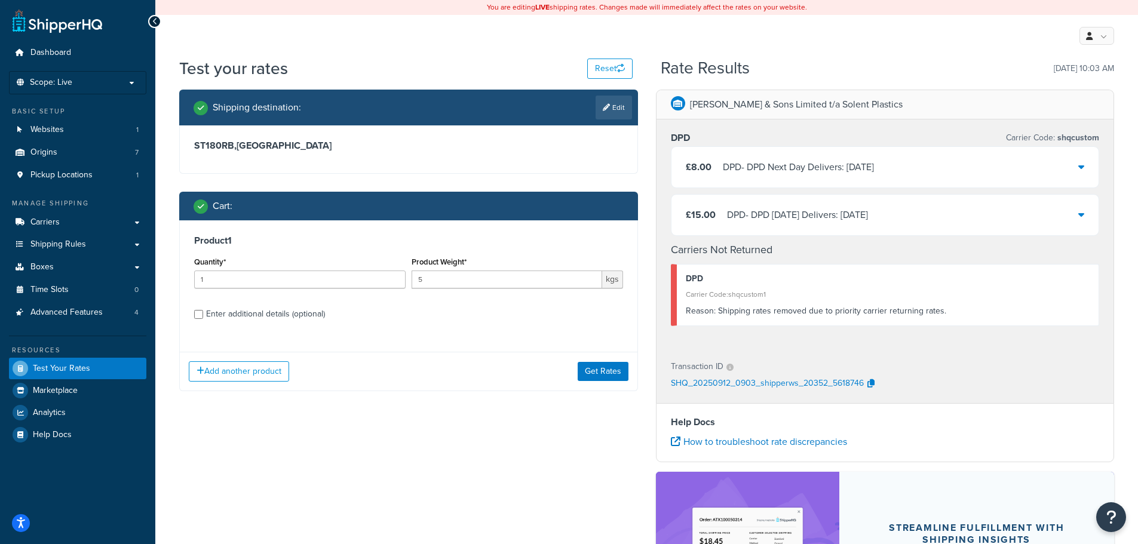
click at [289, 311] on div "Enter additional details (optional)" at bounding box center [265, 314] width 119 height 17
click at [203, 311] on input "Enter additional details (optional)" at bounding box center [198, 314] width 9 height 9
checkbox input "true"
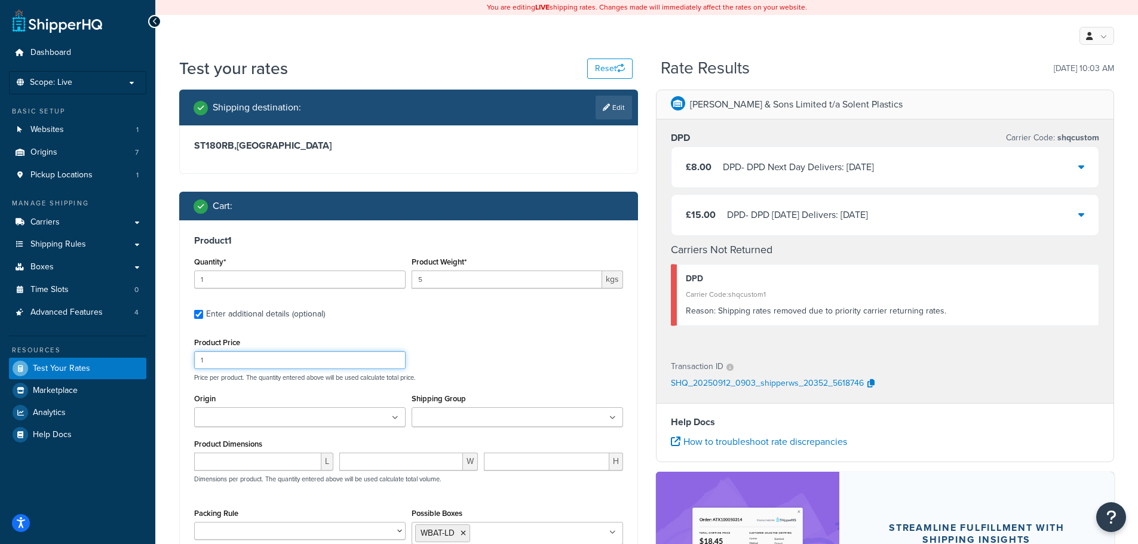
click at [249, 358] on input "1" at bounding box center [300, 360] width 212 height 18
click at [441, 336] on div "Product Price 1 Price per product. The quantity entered above will be used calc…" at bounding box center [408, 358] width 435 height 47
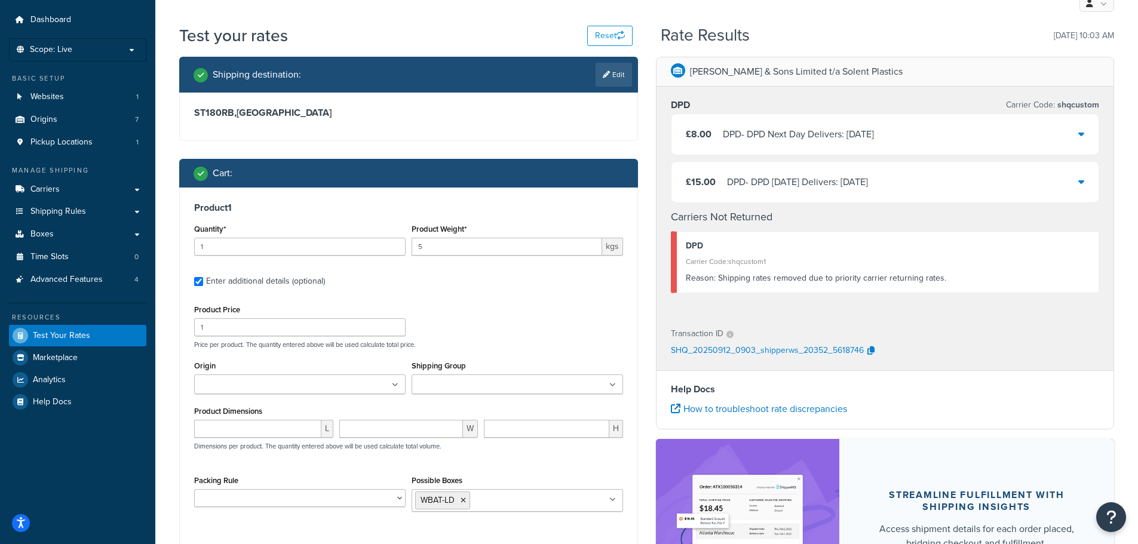
scroll to position [60, 0]
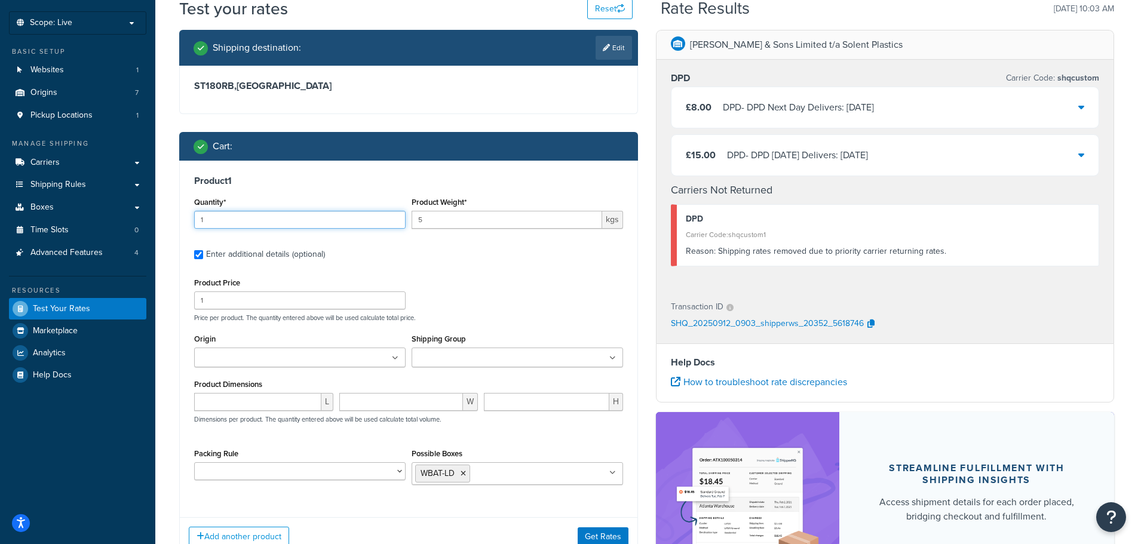
click at [255, 220] on input "1" at bounding box center [300, 220] width 212 height 18
type input "4"
click at [605, 533] on button "Get Rates" at bounding box center [603, 537] width 51 height 19
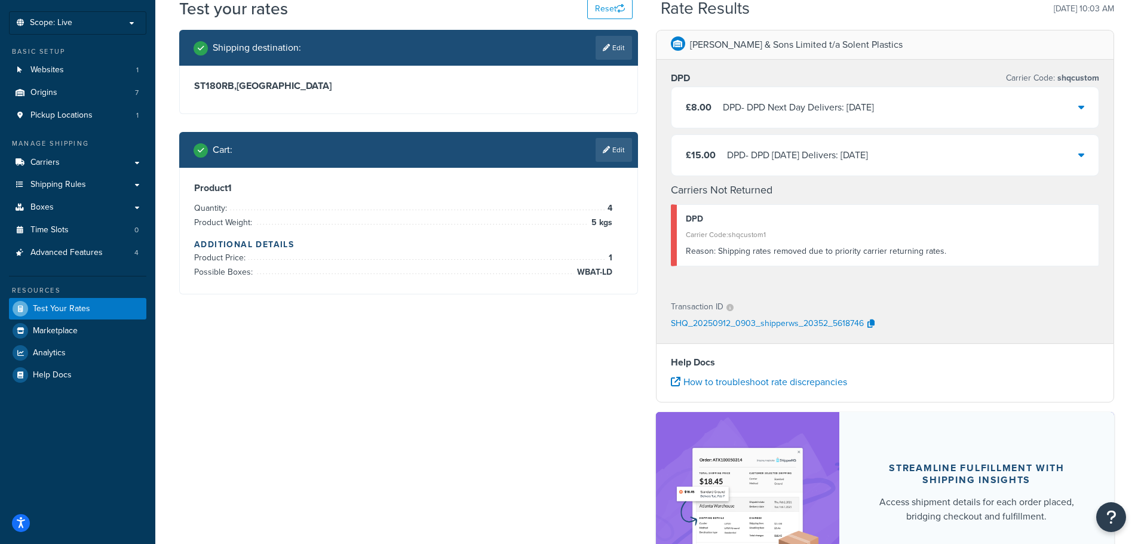
scroll to position [0, 0]
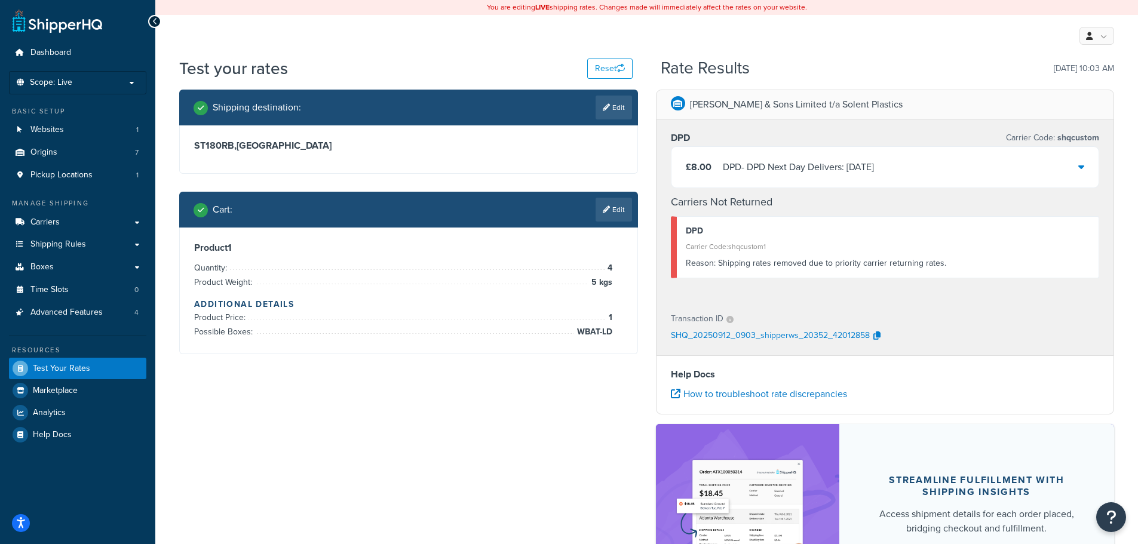
click at [815, 172] on div "DPD - DPD Next Day Delivers: Sat, 13 Sep" at bounding box center [798, 167] width 151 height 17
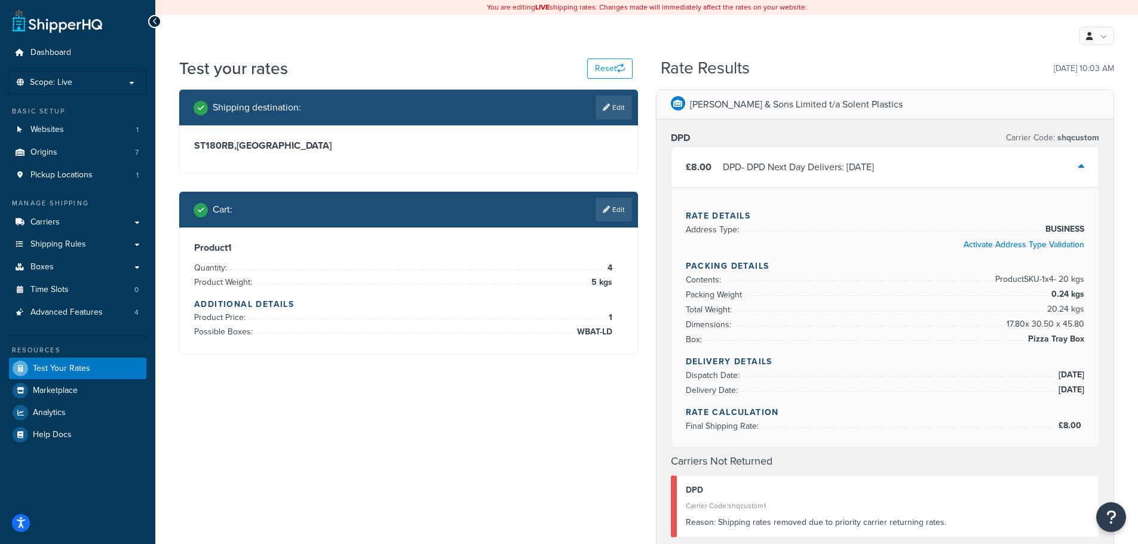
click at [815, 172] on div "DPD - DPD Next Day Delivers: Sat, 13 Sep" at bounding box center [798, 167] width 151 height 17
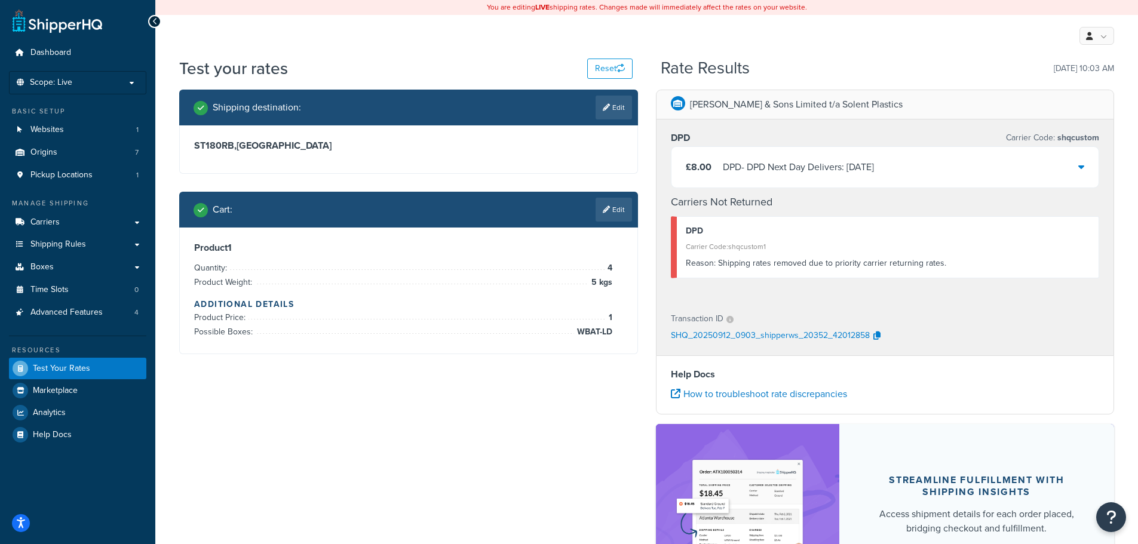
click at [446, 308] on h4 "Additional Details" at bounding box center [408, 304] width 429 height 13
click at [606, 209] on icon at bounding box center [606, 209] width 7 height 7
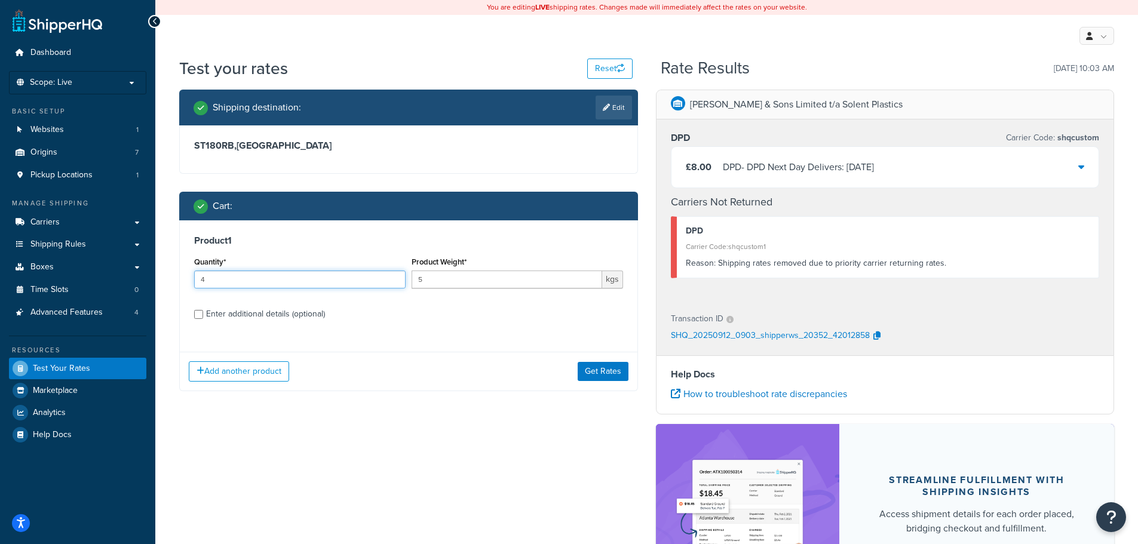
click at [209, 281] on input "4" at bounding box center [300, 280] width 212 height 18
type input "5"
click at [592, 372] on button "Get Rates" at bounding box center [603, 371] width 51 height 19
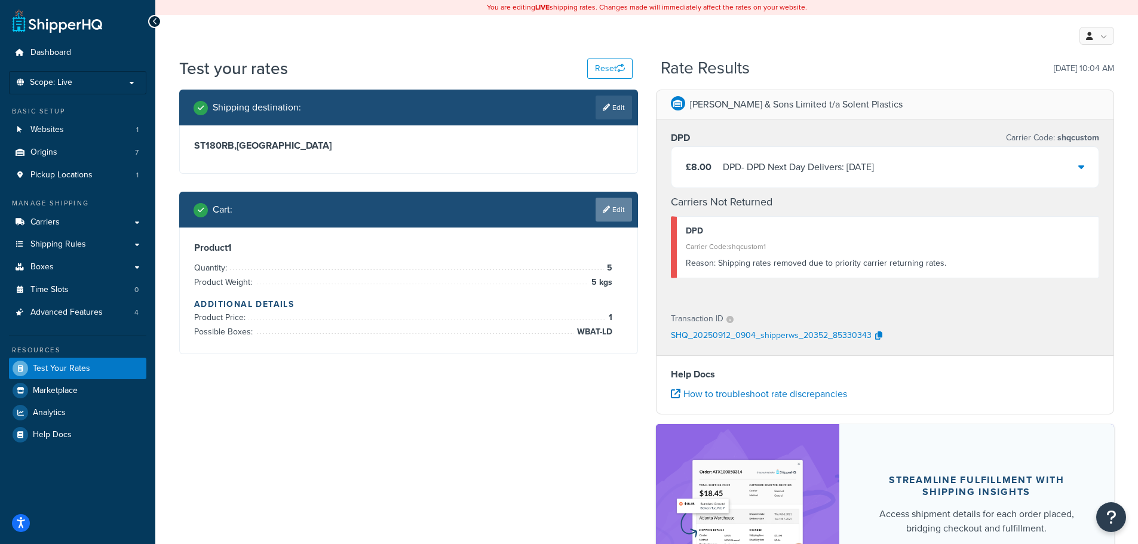
click at [606, 207] on icon at bounding box center [606, 209] width 7 height 7
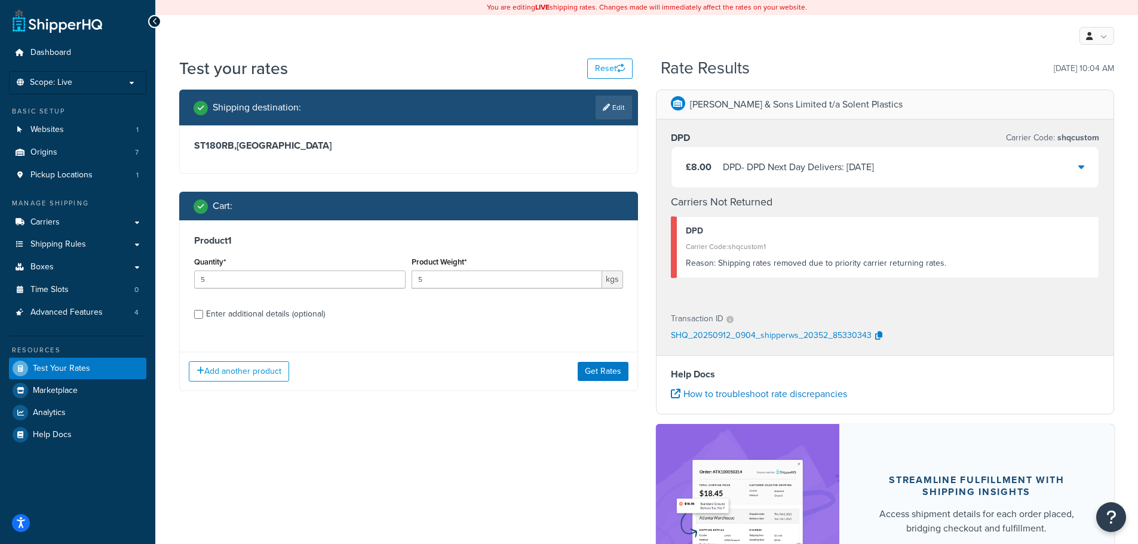
click at [281, 313] on div "Enter additional details (optional)" at bounding box center [265, 314] width 119 height 17
click at [203, 313] on input "Enter additional details (optional)" at bounding box center [198, 314] width 9 height 9
checkbox input "true"
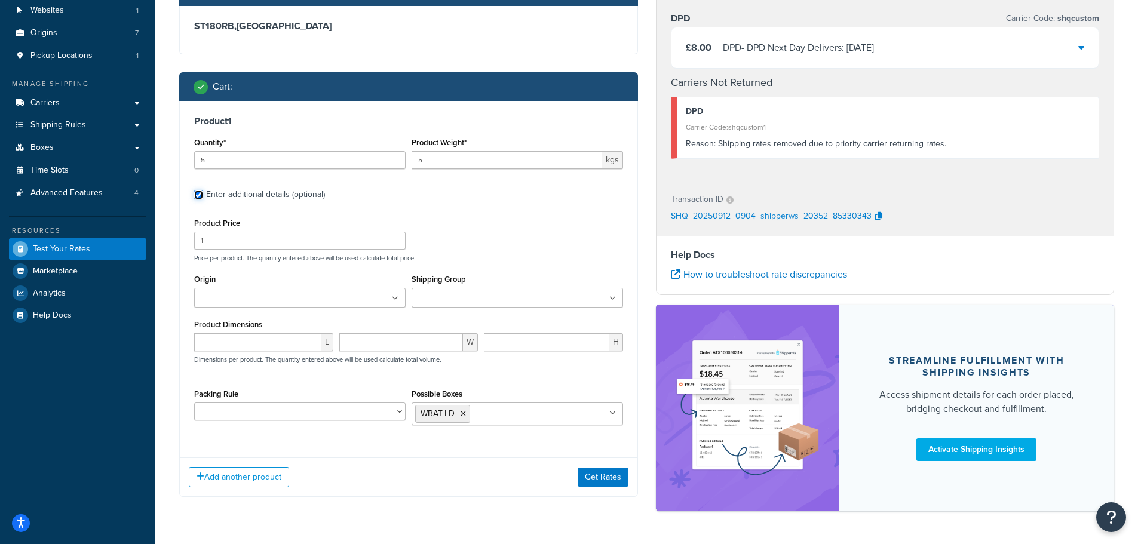
scroll to position [158, 0]
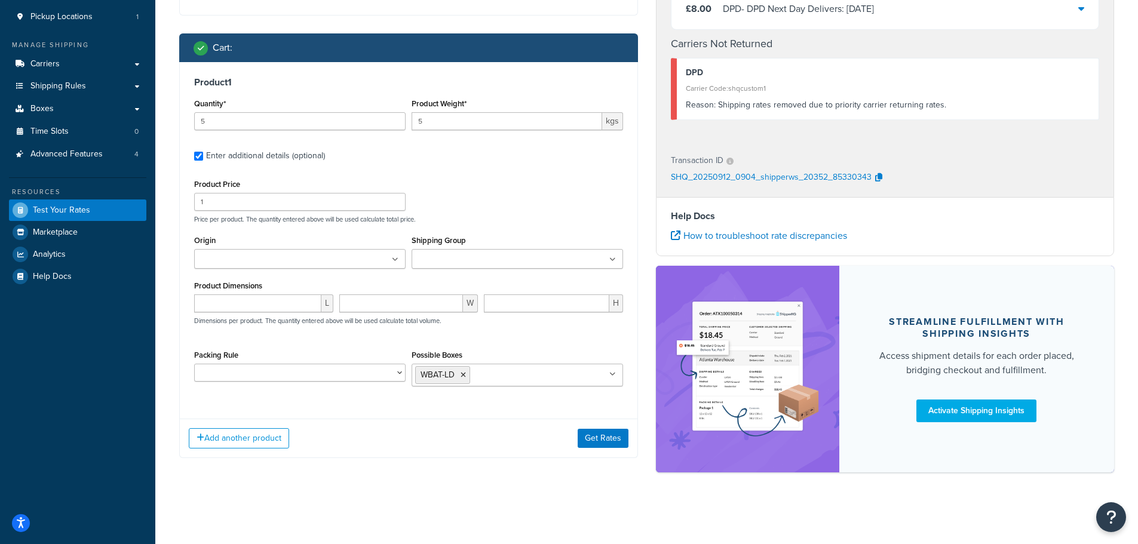
click at [312, 384] on div "Packing Rule 25 boxes per pallet Default Stacking" at bounding box center [299, 369] width 217 height 44
click at [312, 375] on select "25 boxes per pallet Default Stacking" at bounding box center [300, 373] width 212 height 18
click at [360, 338] on div "L W H Dimensions per product. The quantity entered above will be used calculate…" at bounding box center [408, 317] width 435 height 44
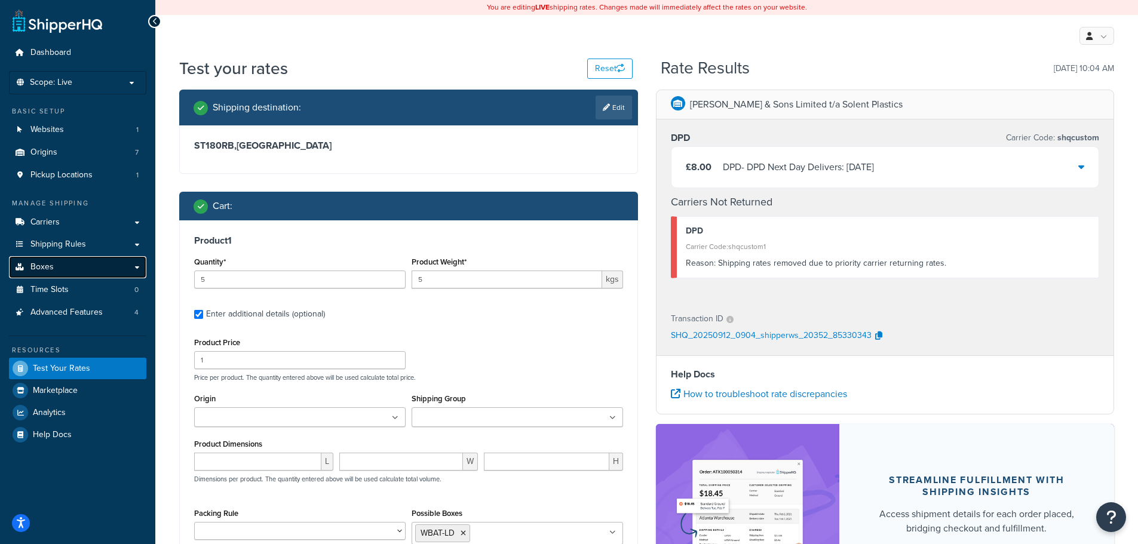
click at [90, 266] on link "Boxes" at bounding box center [77, 267] width 137 height 22
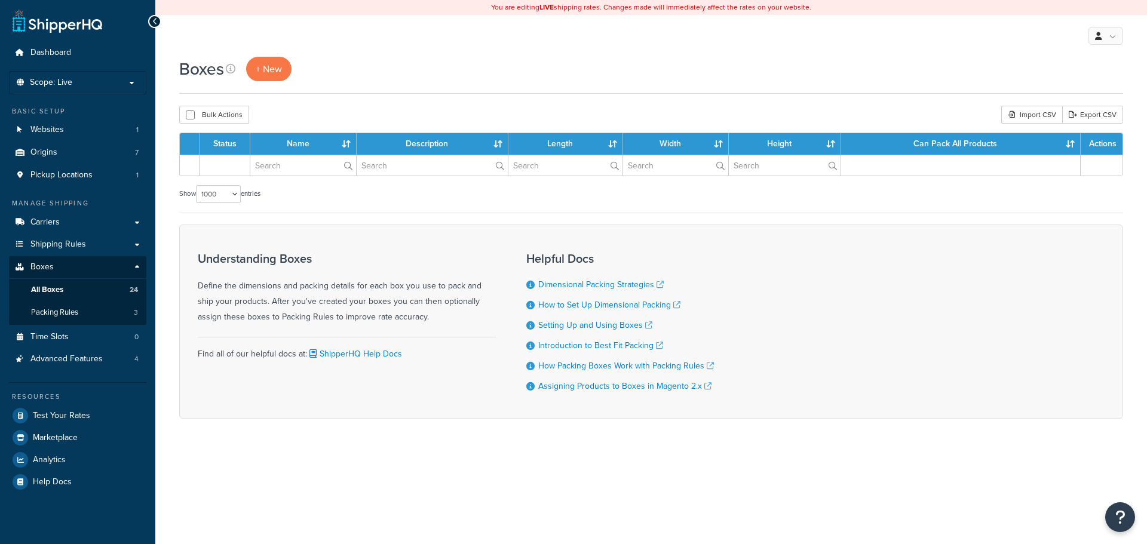
select select "1000"
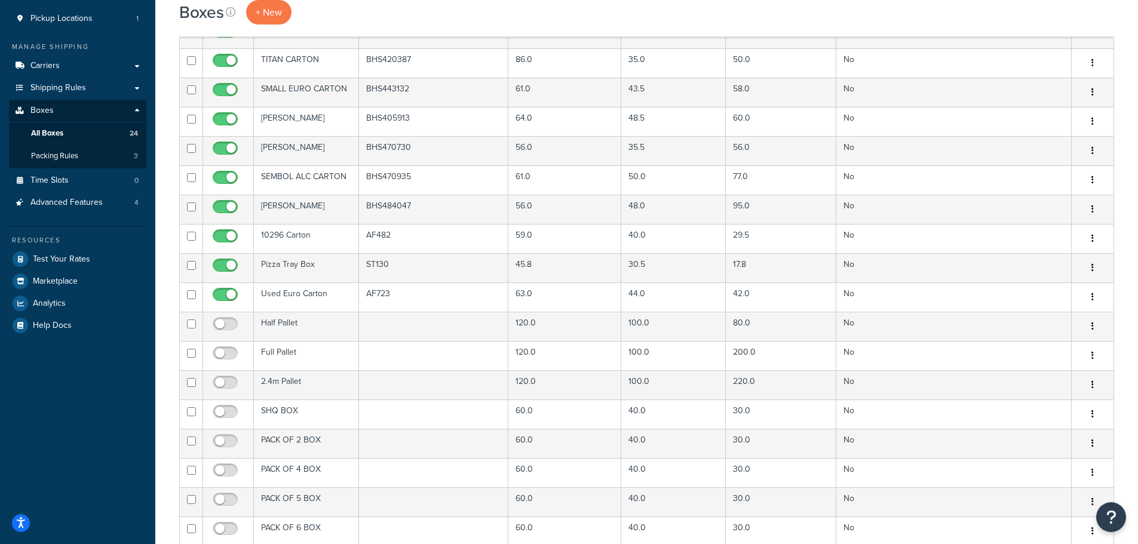
scroll to position [358, 0]
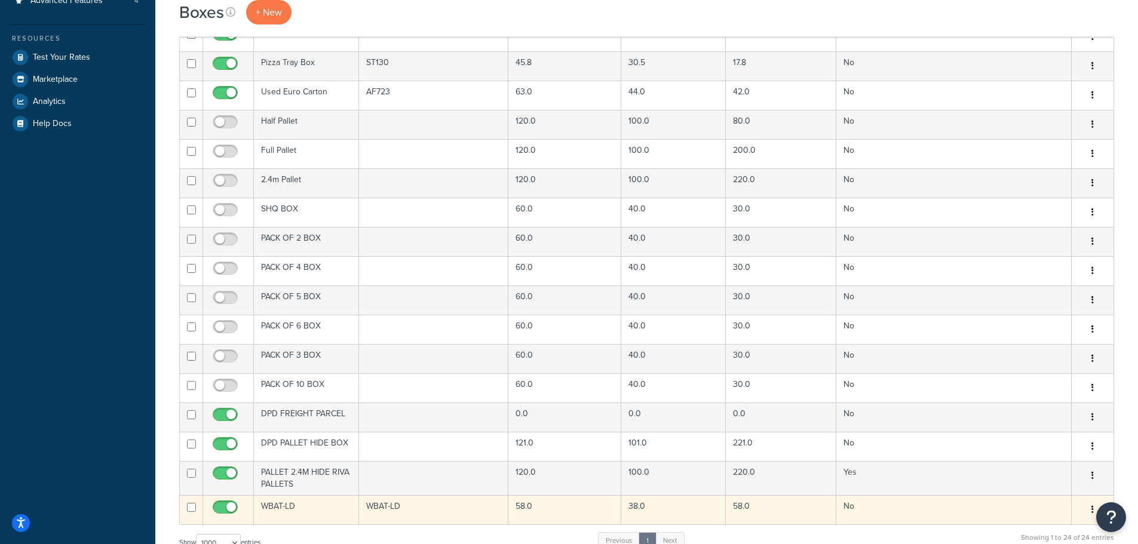
click at [312, 514] on td "WBAT-LD" at bounding box center [306, 509] width 105 height 29
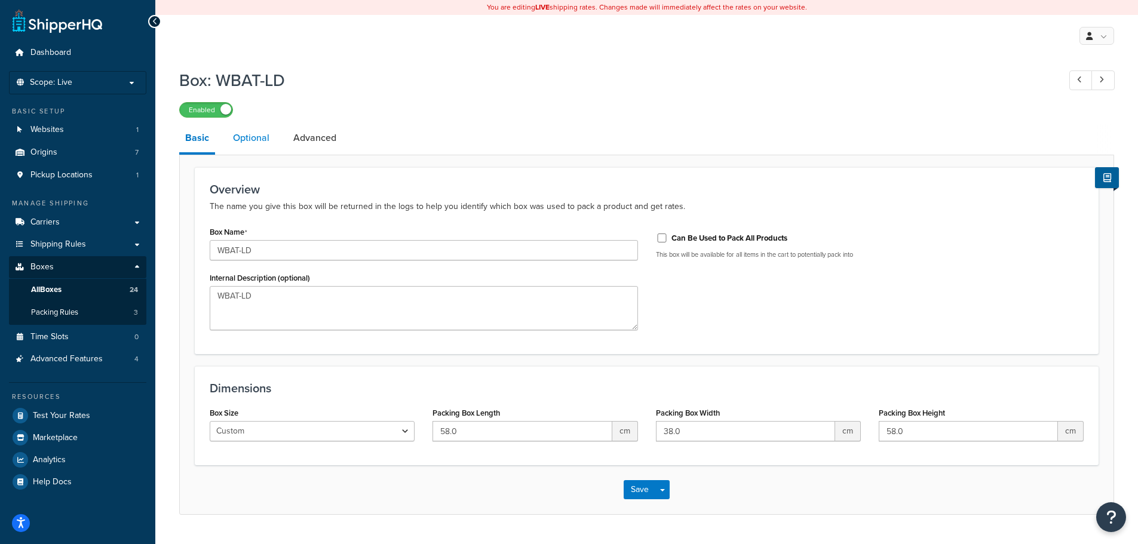
click at [255, 131] on link "Optional" at bounding box center [251, 138] width 48 height 29
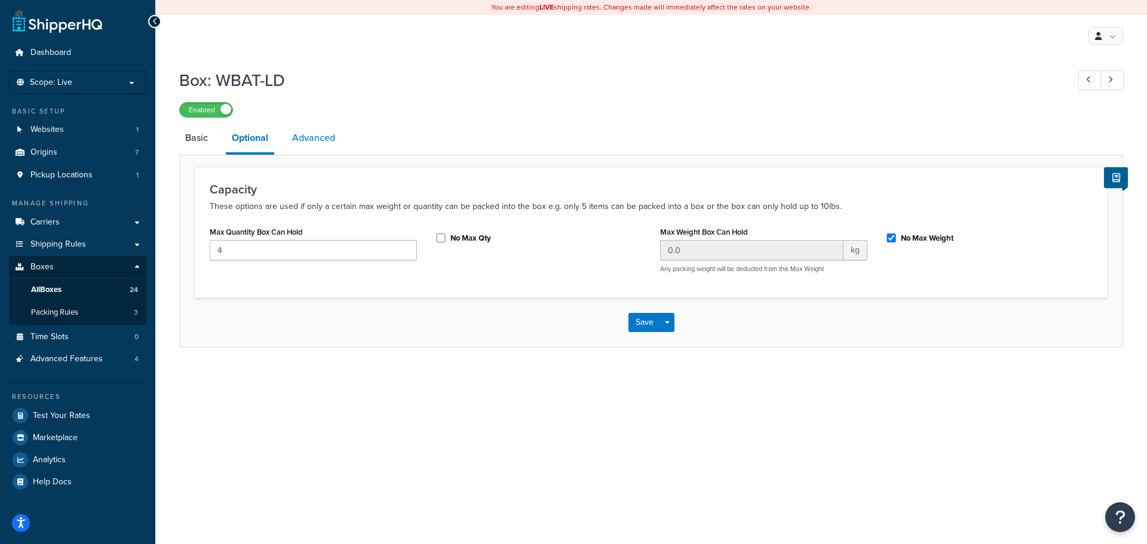
click at [317, 140] on link "Advanced" at bounding box center [313, 138] width 55 height 29
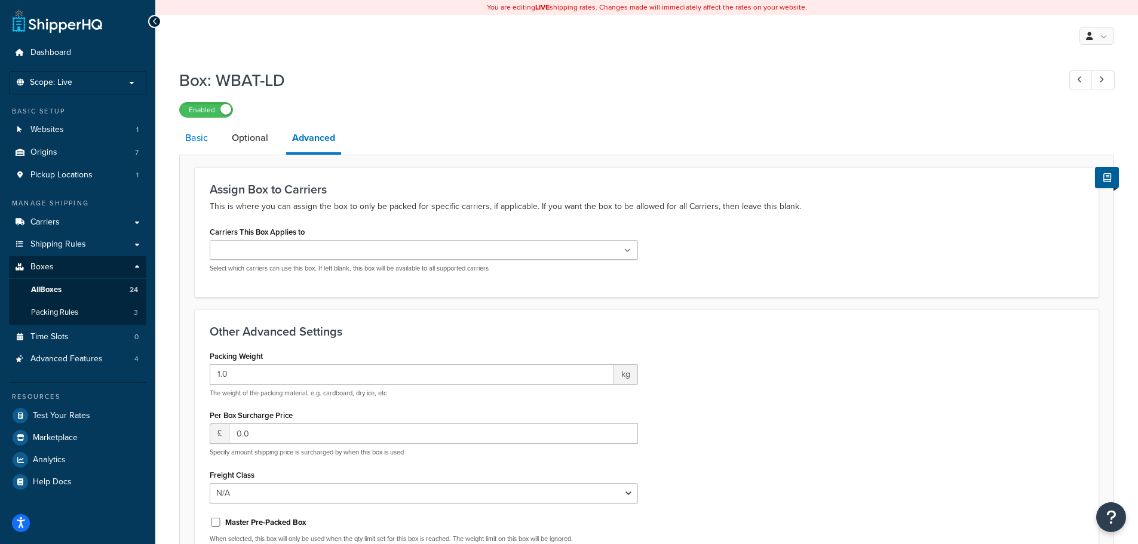
click at [194, 134] on link "Basic" at bounding box center [196, 138] width 35 height 29
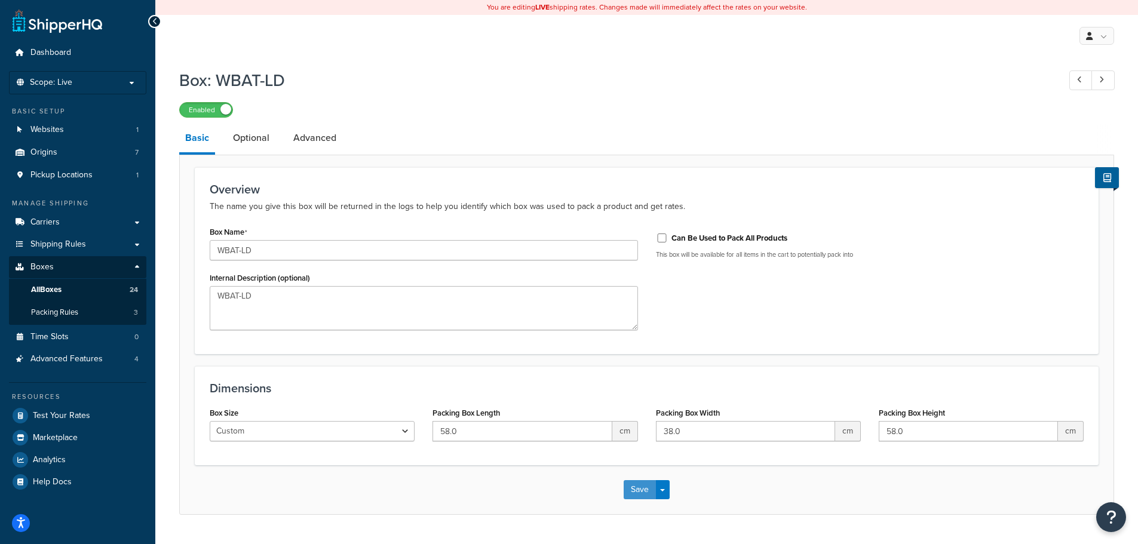
click at [630, 492] on button "Save" at bounding box center [640, 489] width 32 height 19
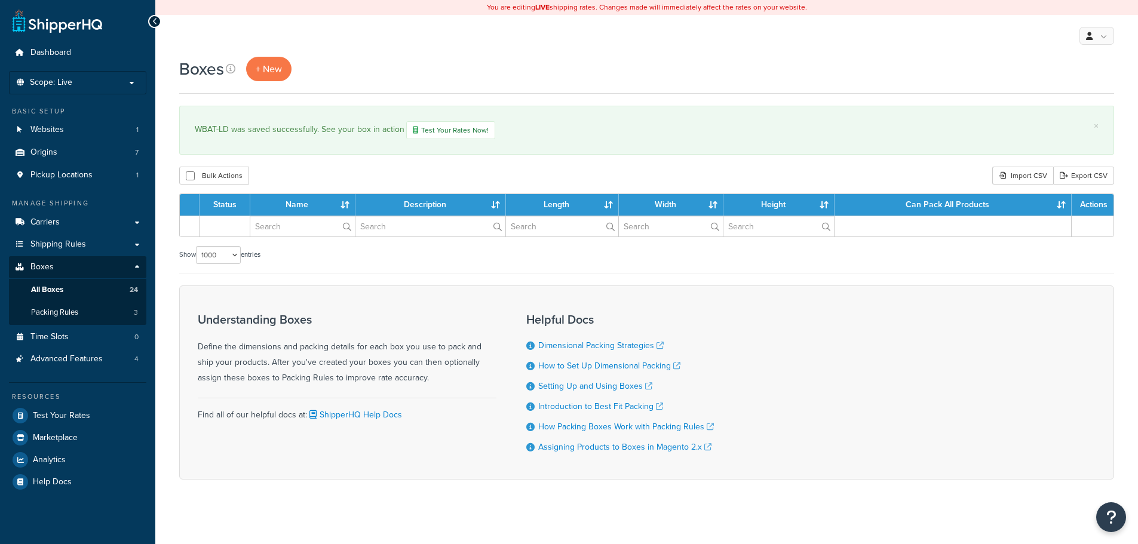
select select "1000"
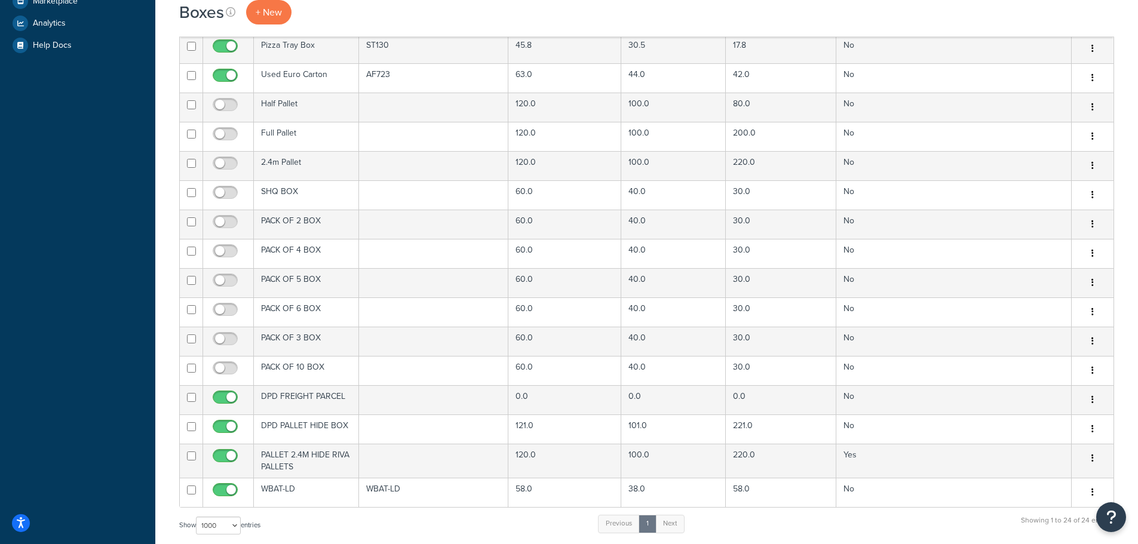
scroll to position [478, 0]
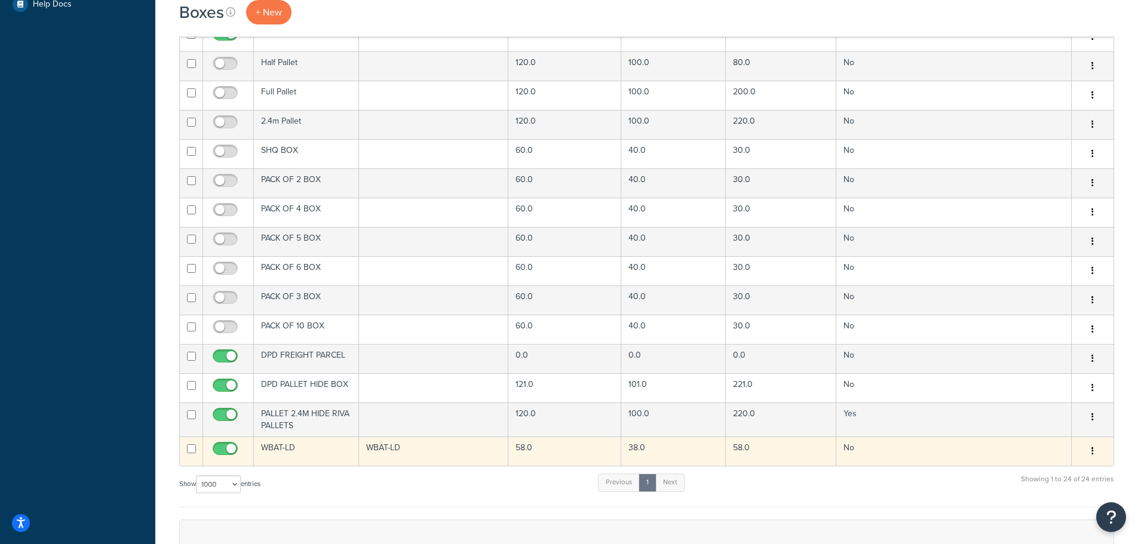
click at [339, 449] on td "WBAT-LD" at bounding box center [306, 451] width 105 height 29
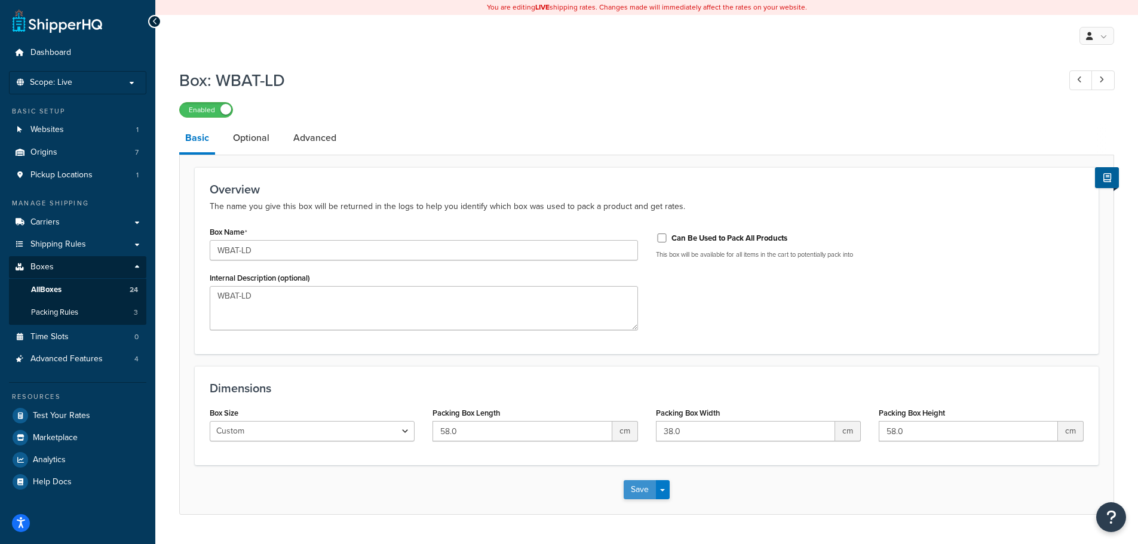
click at [644, 488] on button "Save" at bounding box center [640, 489] width 32 height 19
click at [69, 414] on span "Test Your Rates" at bounding box center [61, 416] width 57 height 10
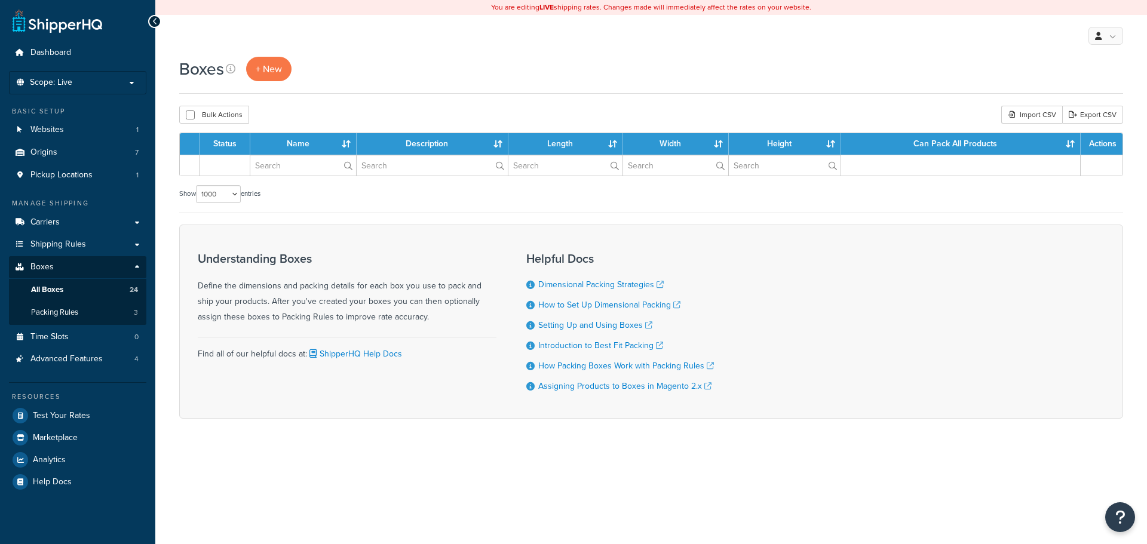
select select "1000"
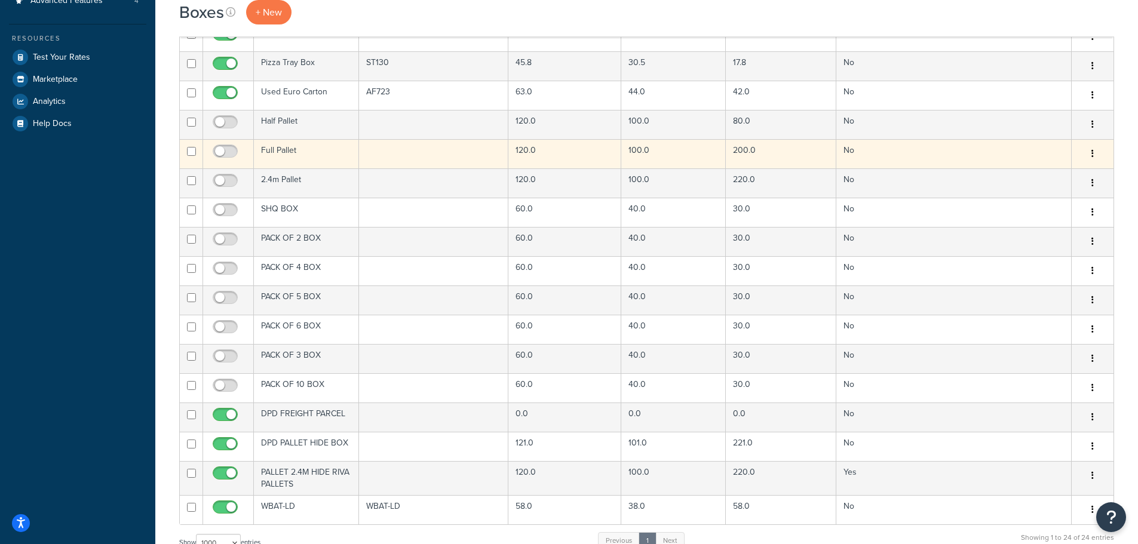
scroll to position [538, 0]
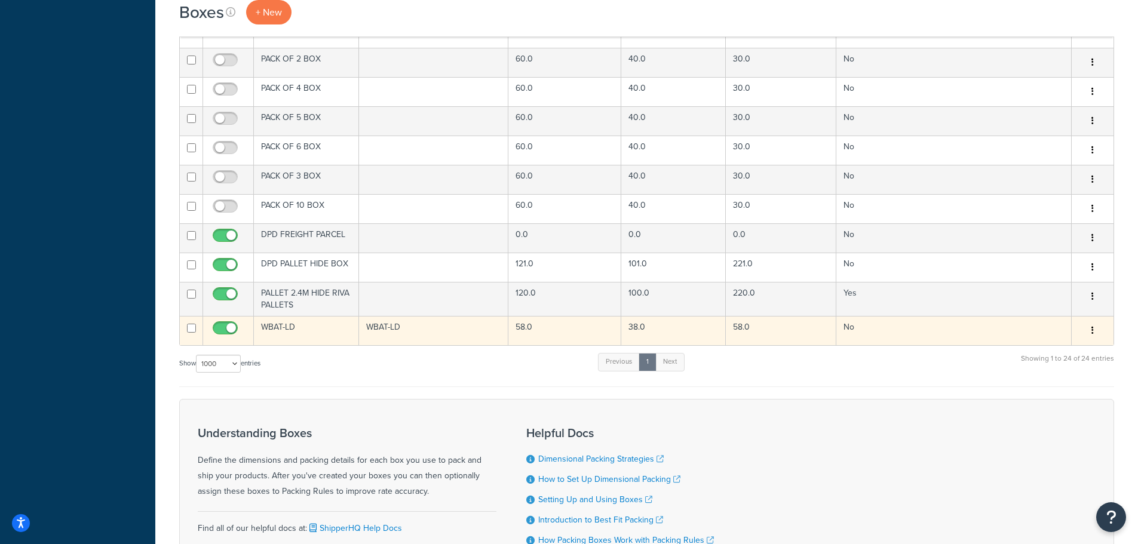
click at [344, 335] on td "WBAT-LD" at bounding box center [306, 330] width 105 height 29
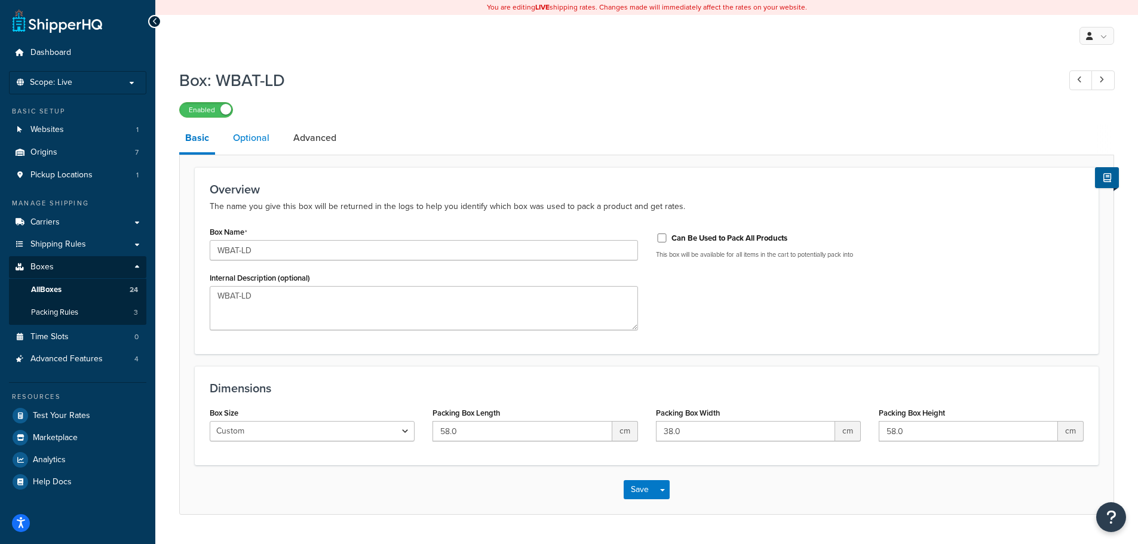
click at [252, 144] on link "Optional" at bounding box center [251, 138] width 48 height 29
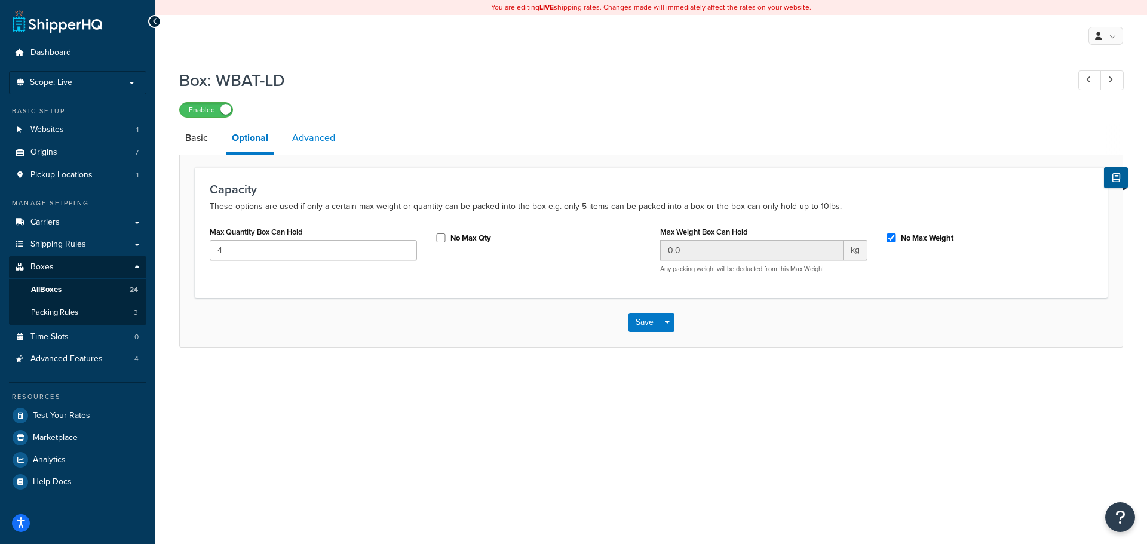
click at [305, 140] on link "Advanced" at bounding box center [313, 138] width 55 height 29
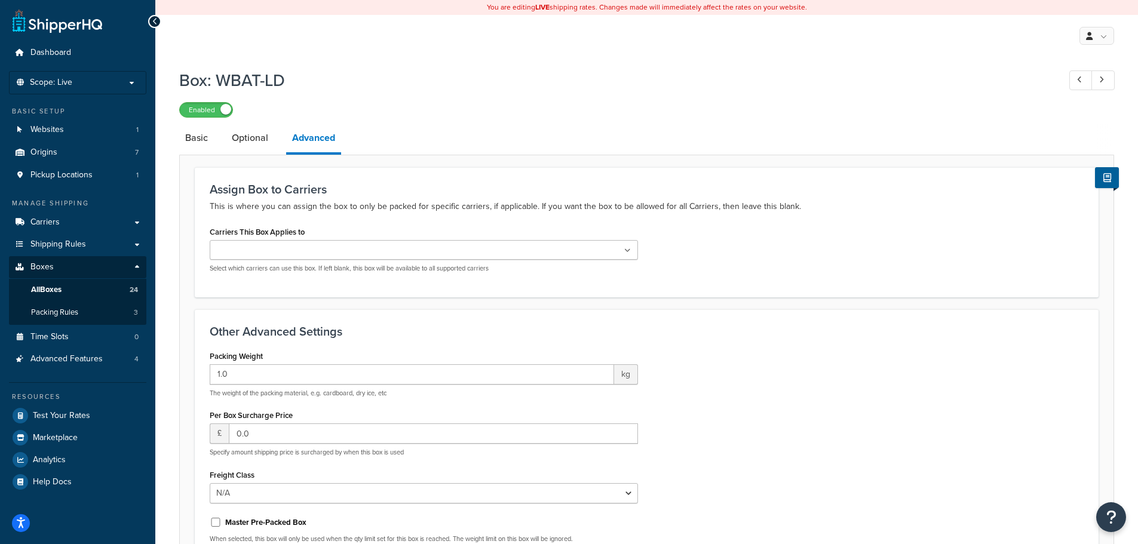
click at [327, 247] on ul at bounding box center [424, 250] width 428 height 20
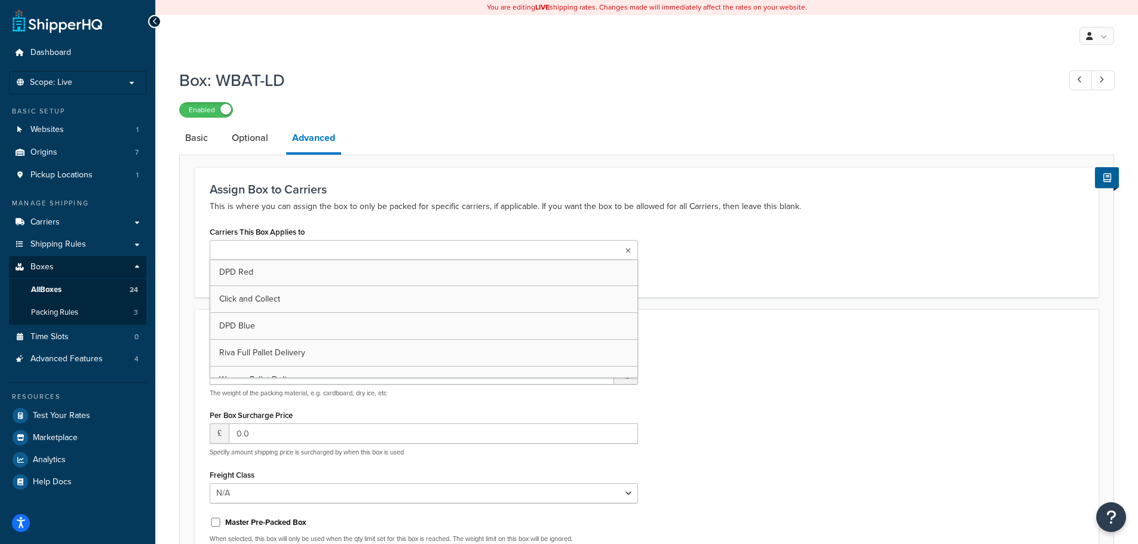
click at [772, 259] on div "Carriers This Box Applies to DPD Red Click and Collect DPD Blue Riva Full Palle…" at bounding box center [647, 252] width 892 height 59
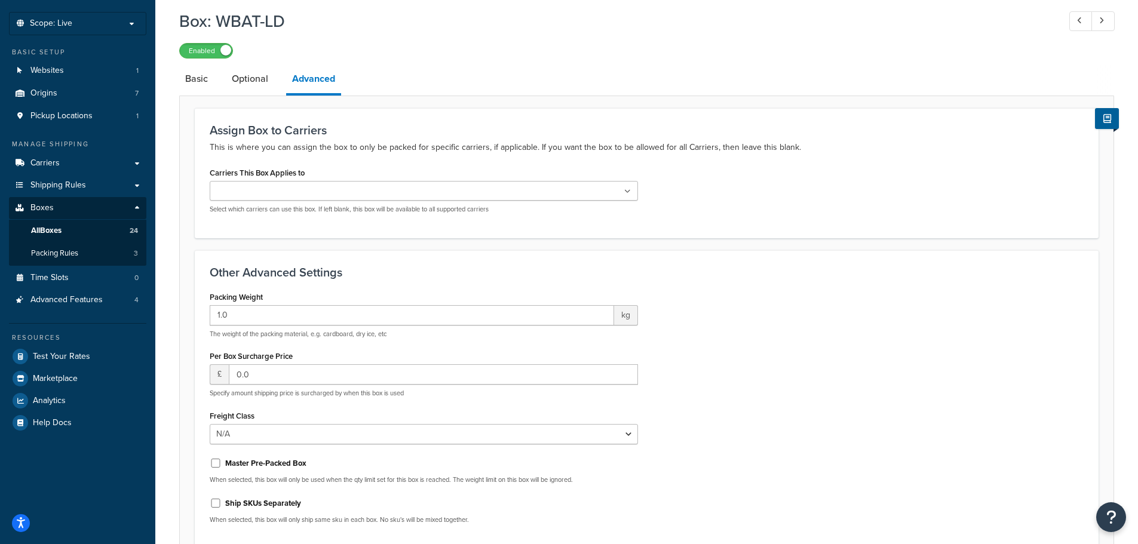
scroll to position [173, 0]
